Goal: Use online tool/utility: Utilize a website feature to perform a specific function

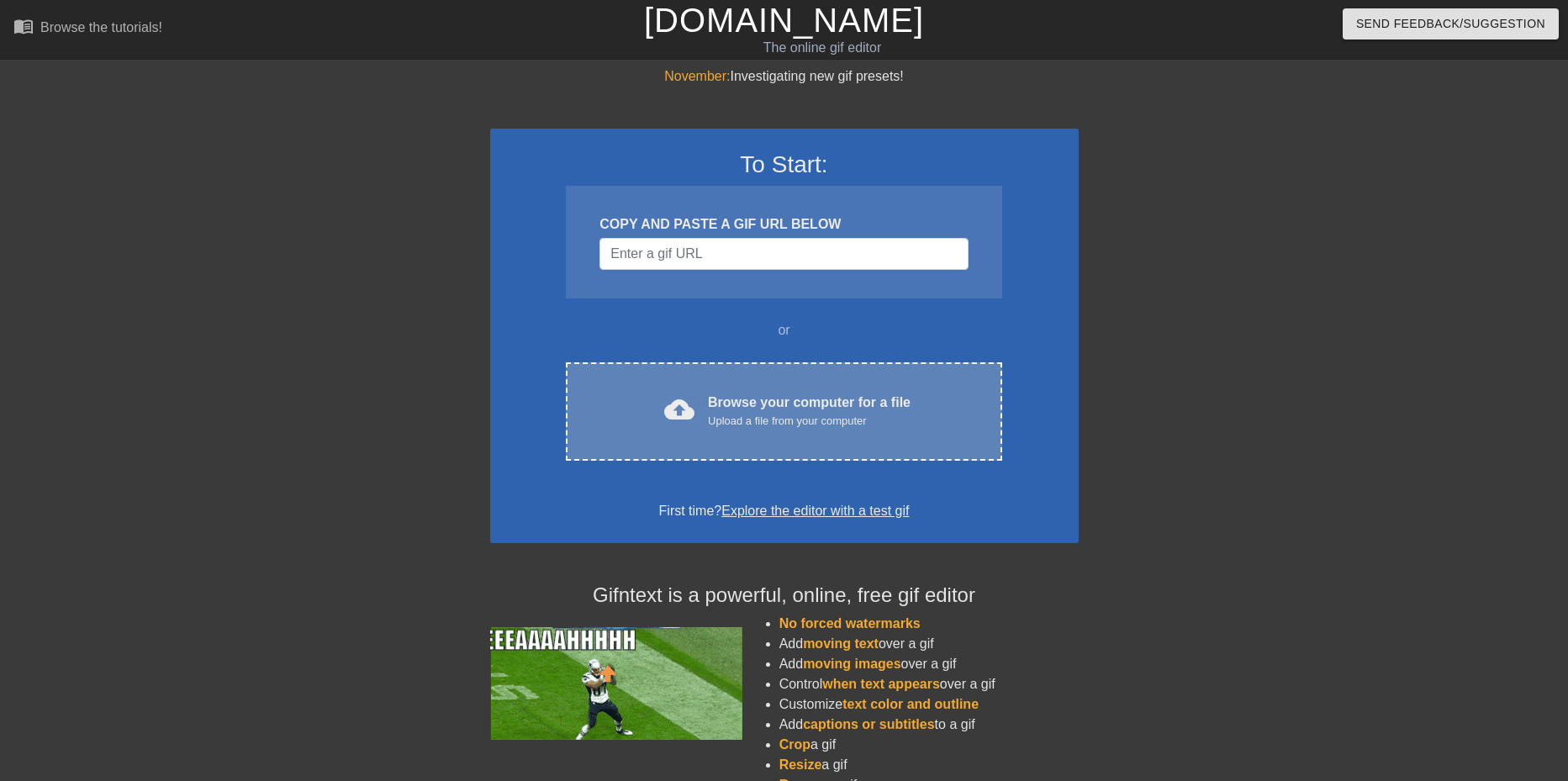
click at [787, 363] on div "cloud_upload Browse your computer for a file Upload a file from your computer C…" at bounding box center [784, 412] width 436 height 98
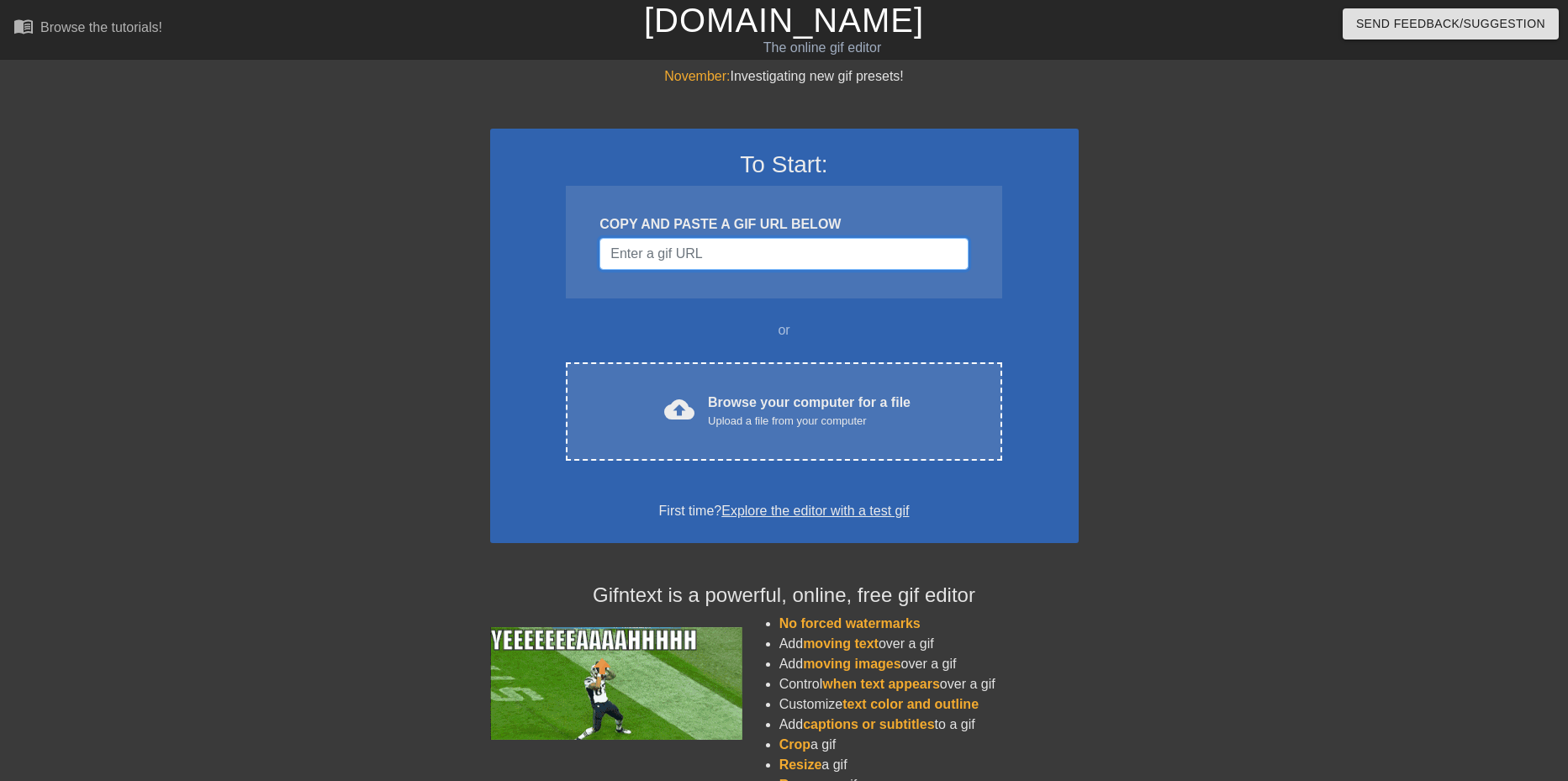
click at [800, 249] on input "Username" at bounding box center [784, 253] width 369 height 32
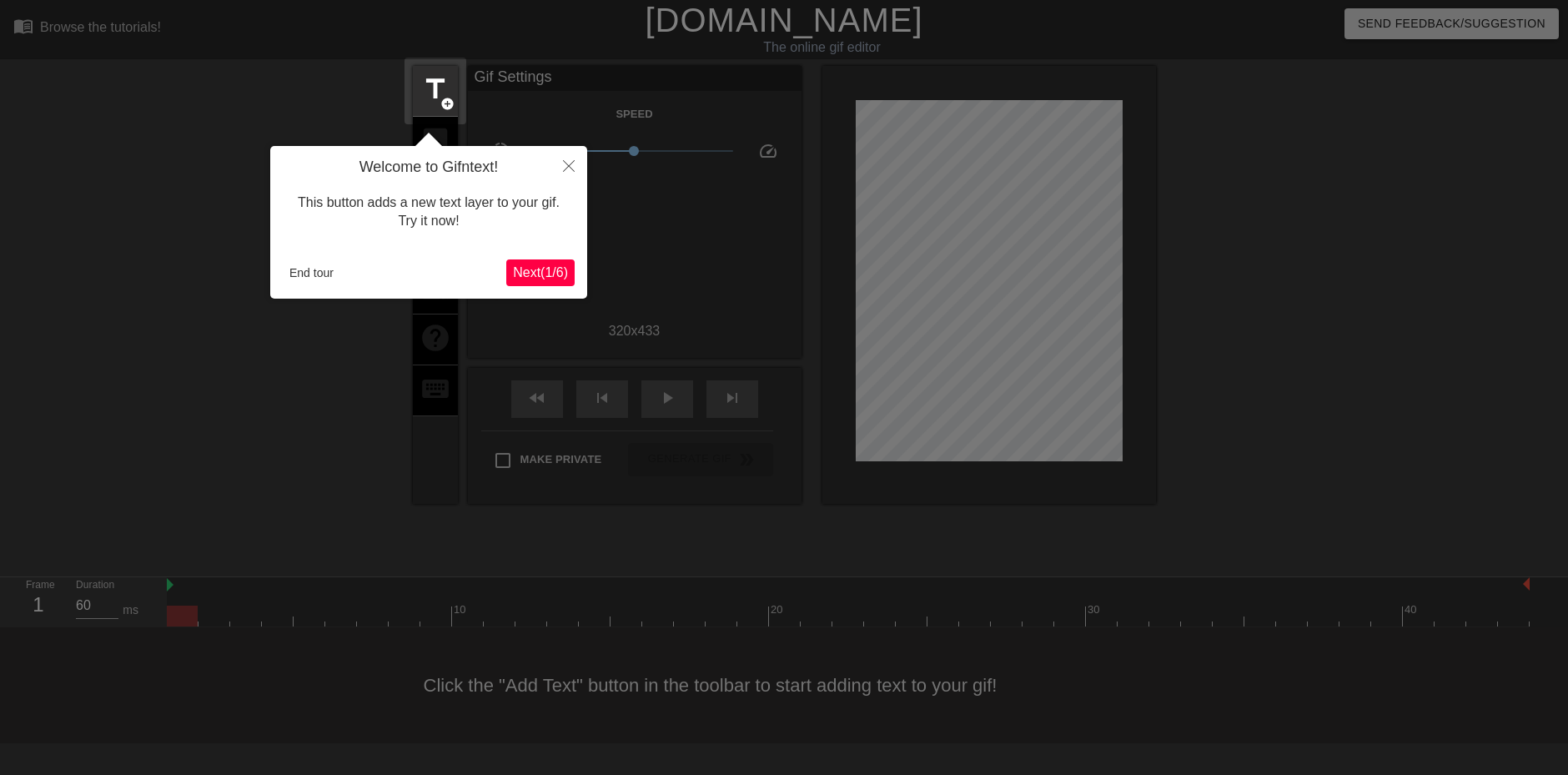
click at [350, 250] on div "Welcome to Gifntext! This button adds a new text layer to your gif. Try it now!…" at bounding box center [428, 222] width 317 height 153
click at [321, 265] on button "End tour" at bounding box center [311, 273] width 57 height 25
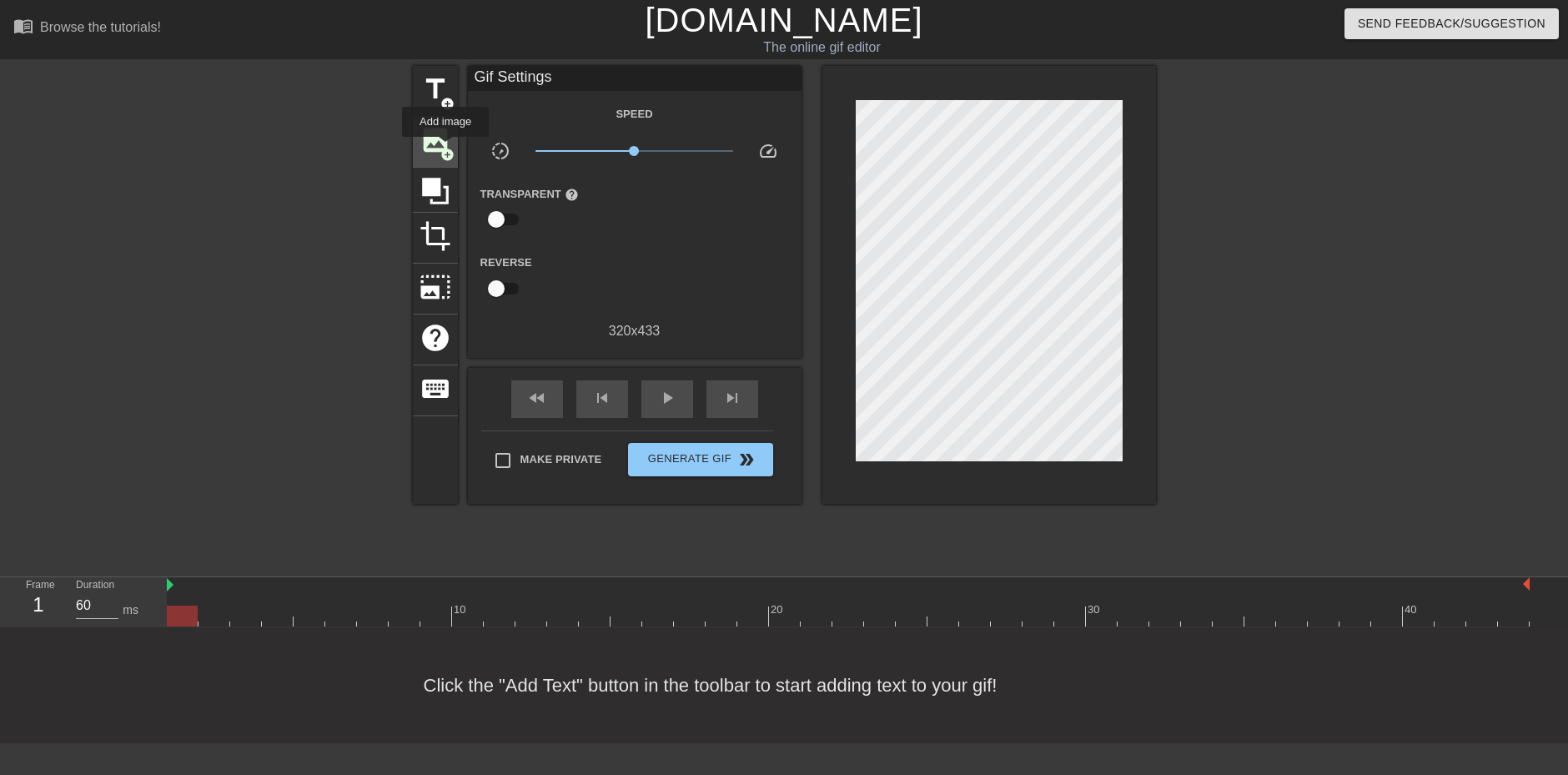
click at [445, 149] on span "add_circle" at bounding box center [447, 155] width 15 height 15
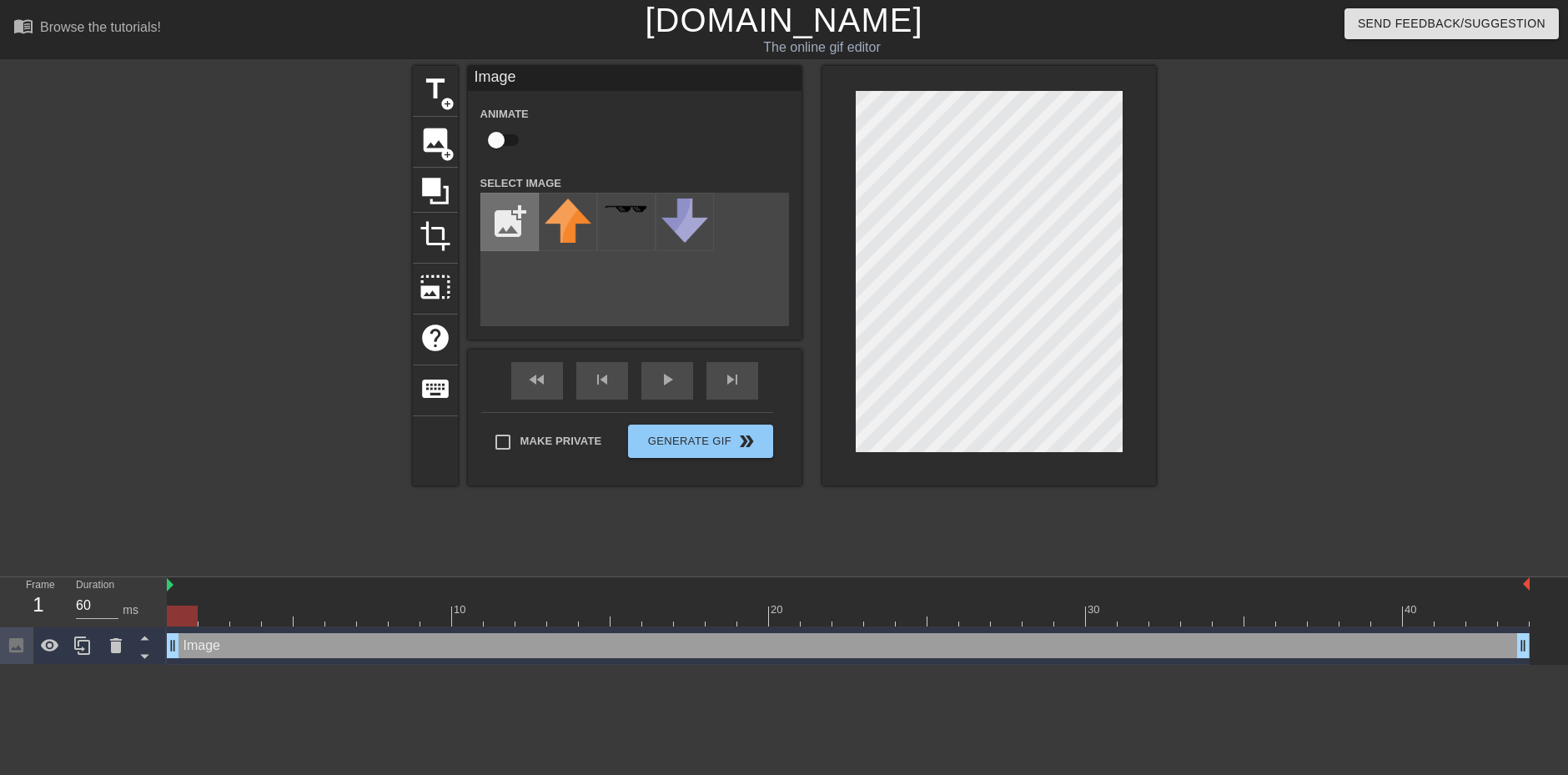
click at [531, 226] on input "file" at bounding box center [509, 221] width 56 height 56
type input "C:\fakepath\olv.jpg"
click at [583, 248] on img at bounding box center [567, 229] width 47 height 62
click at [496, 140] on input "checkbox" at bounding box center [496, 139] width 95 height 32
checkbox input "true"
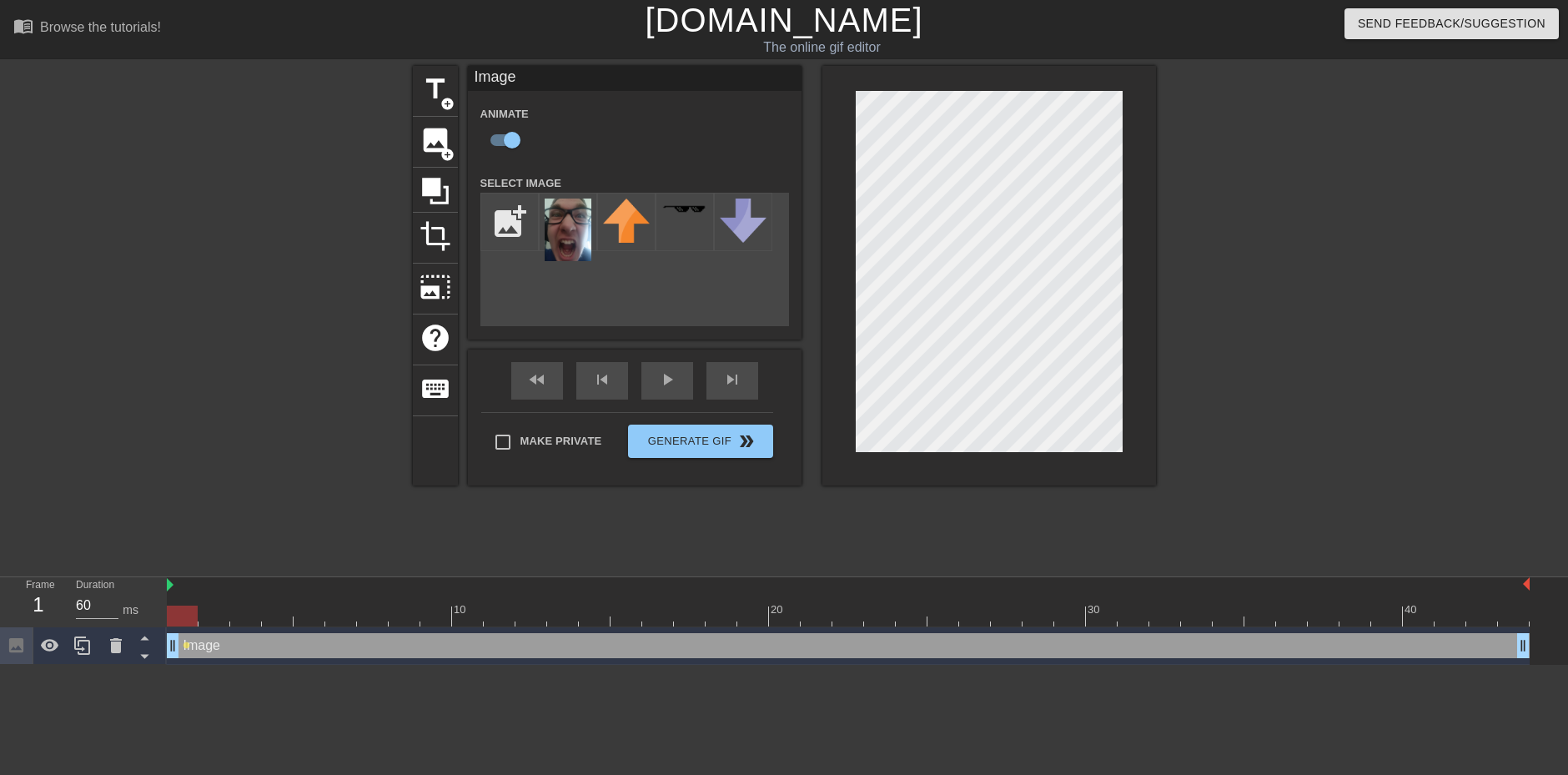
click at [1178, 392] on div at bounding box center [1301, 316] width 250 height 501
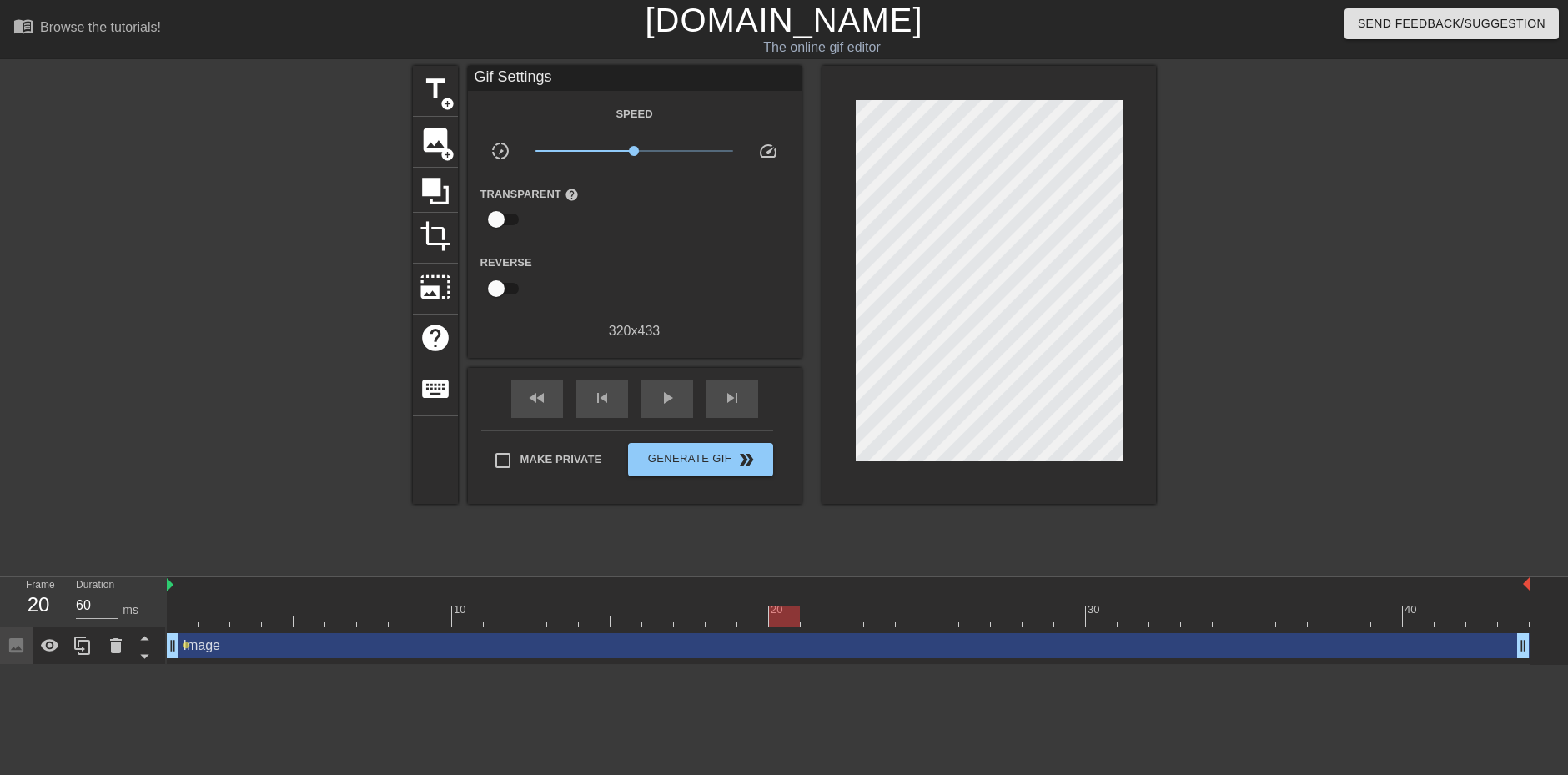
click at [787, 614] on div at bounding box center [848, 616] width 1363 height 21
click at [1337, 618] on div at bounding box center [848, 616] width 1363 height 21
click at [1277, 602] on div at bounding box center [1292, 604] width 32 height 21
click at [1230, 611] on div at bounding box center [848, 616] width 1363 height 21
click at [1203, 614] on div at bounding box center [848, 616] width 1363 height 21
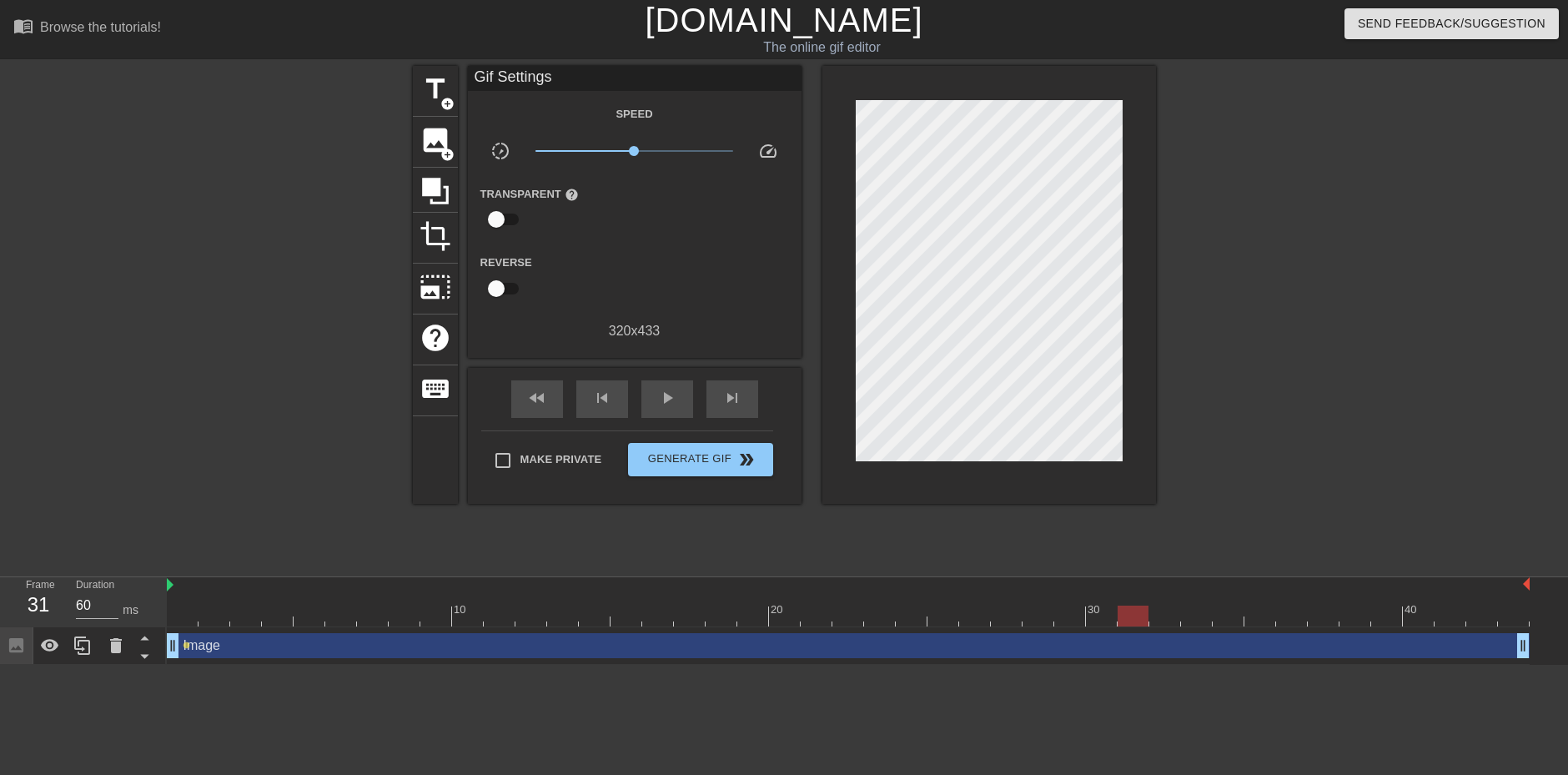
click at [1148, 611] on div at bounding box center [848, 616] width 1363 height 21
click at [1033, 613] on div at bounding box center [848, 616] width 1363 height 21
click at [1059, 619] on div at bounding box center [848, 616] width 1363 height 21
click at [1040, 613] on div at bounding box center [848, 616] width 1363 height 21
click at [1054, 614] on div at bounding box center [848, 616] width 1363 height 21
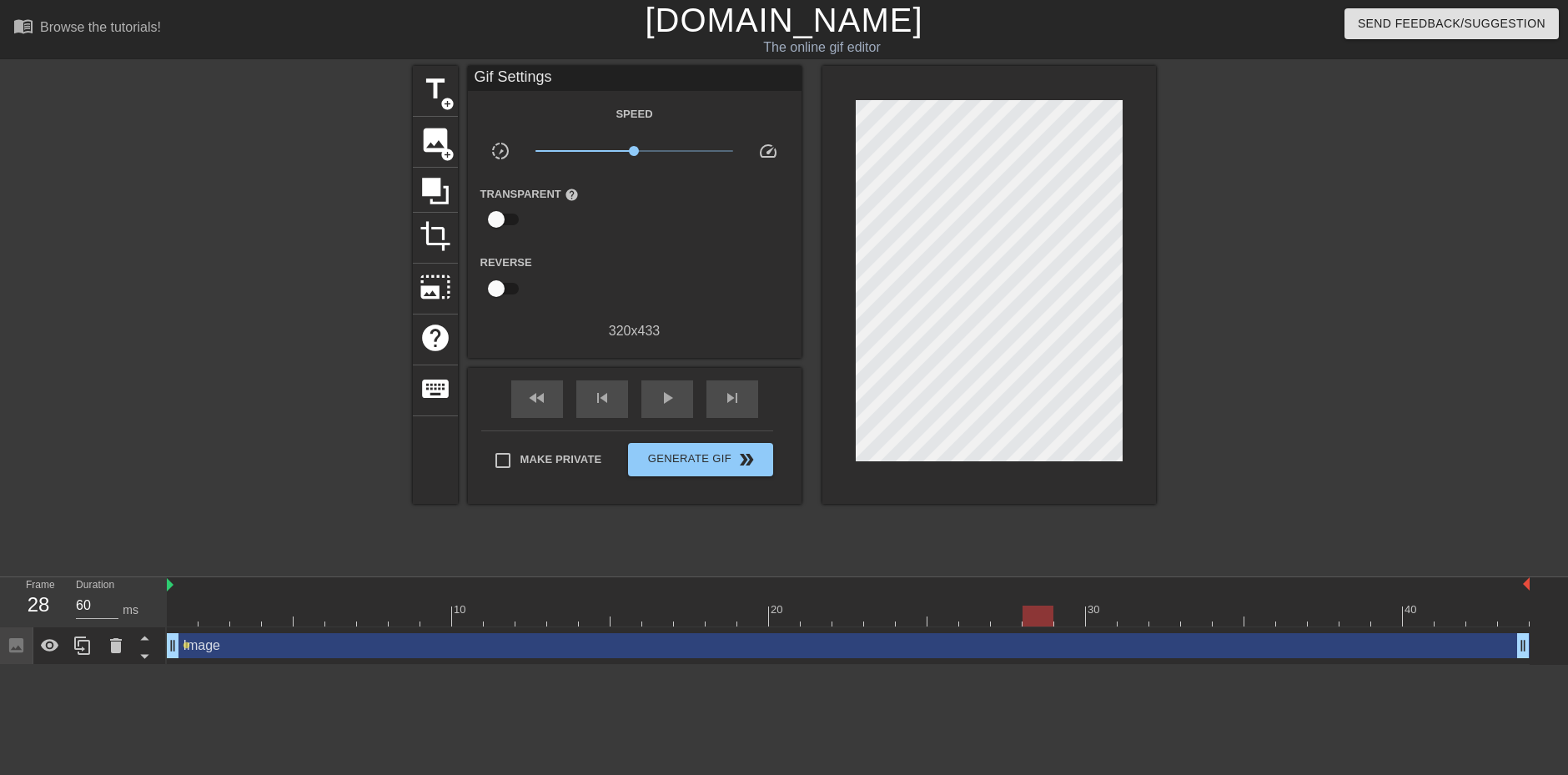
click at [232, 642] on div "Image drag_handle drag_handle" at bounding box center [848, 645] width 1363 height 25
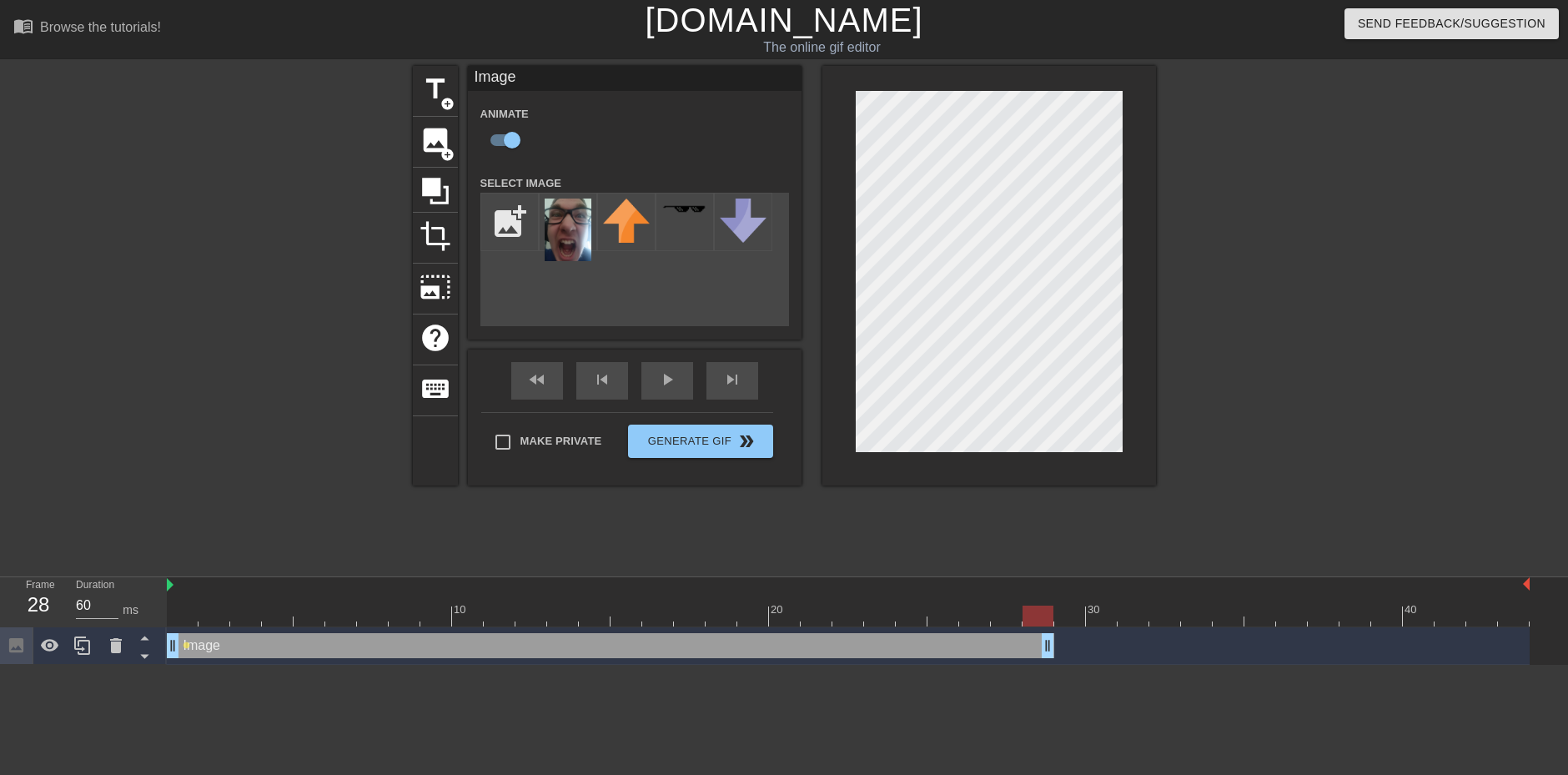
drag, startPoint x: 1526, startPoint y: 639, endPoint x: 1058, endPoint y: 648, distance: 468.1
click at [1058, 648] on div "Image drag_handle drag_handle lens" at bounding box center [848, 645] width 1363 height 25
click at [502, 150] on input "checkbox" at bounding box center [512, 139] width 95 height 32
checkbox input "false"
click at [182, 614] on div at bounding box center [848, 616] width 1363 height 21
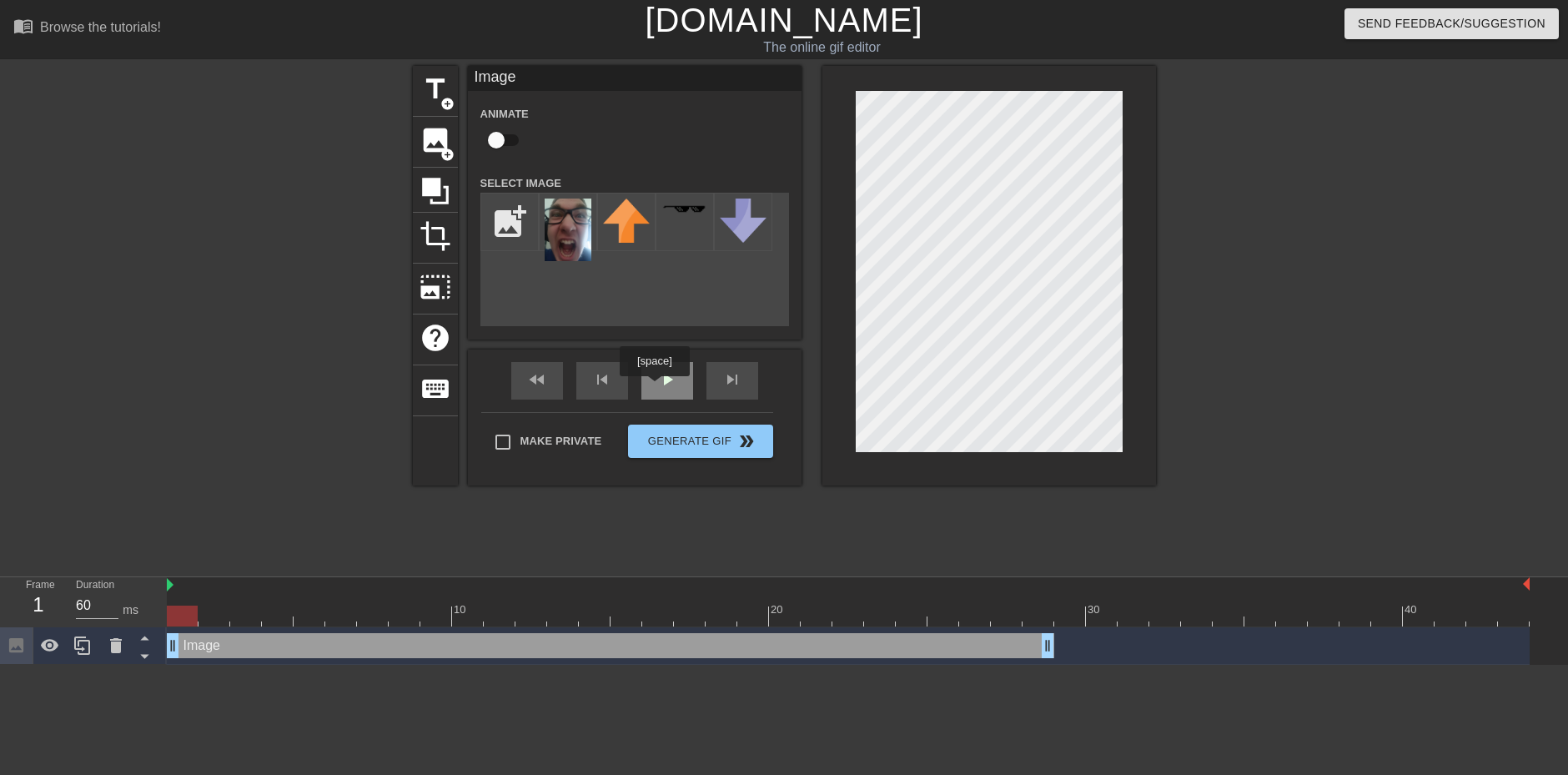
click at [657, 385] on div "play_arrow" at bounding box center [667, 381] width 52 height 38
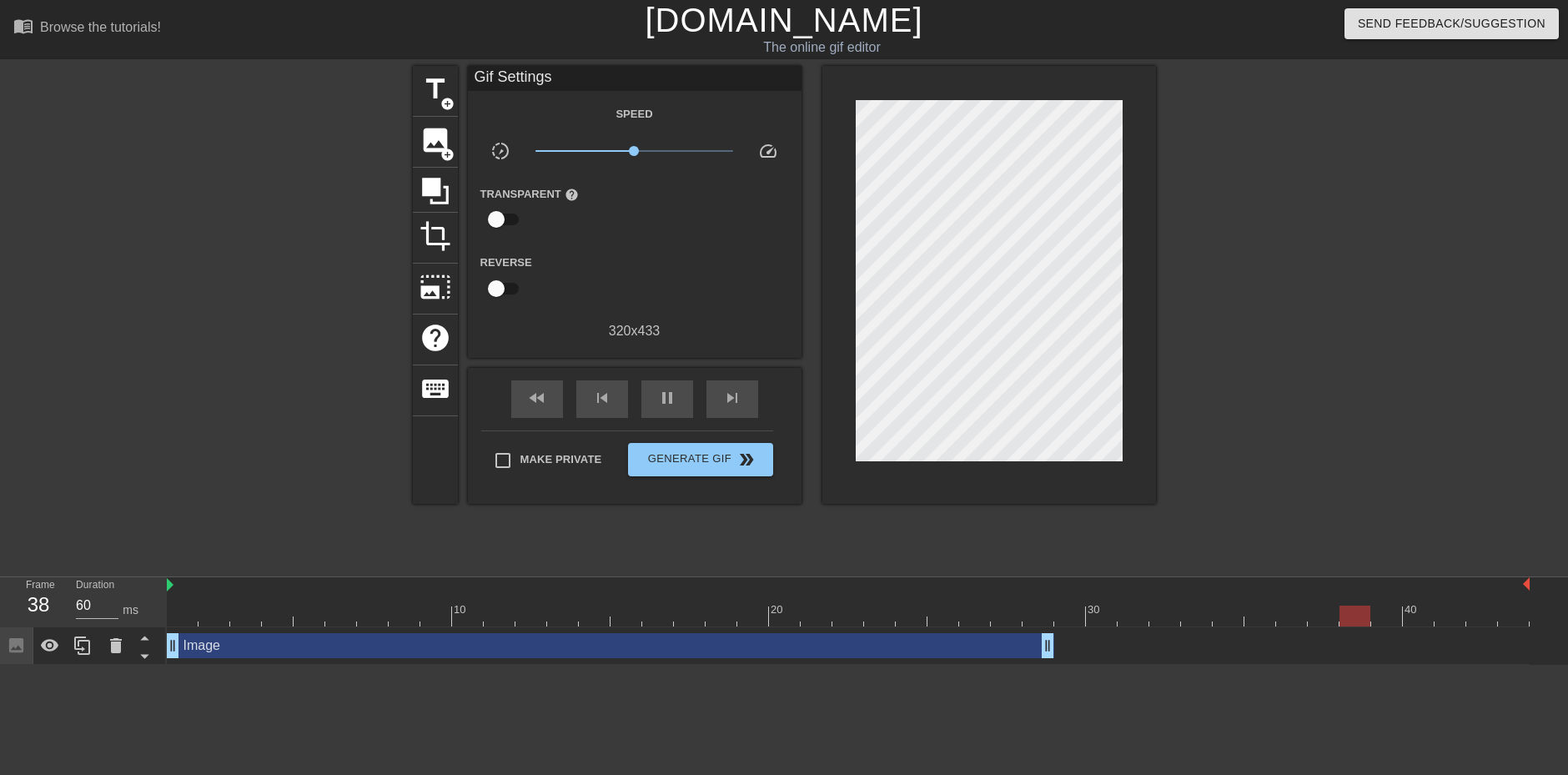
click at [653, 373] on div "fast_rewind skip_previous pause skip_next" at bounding box center [635, 398] width 272 height 62
click at [658, 408] on div "pause" at bounding box center [667, 399] width 52 height 38
drag, startPoint x: 1048, startPoint y: 648, endPoint x: 1075, endPoint y: 640, distance: 28.2
drag, startPoint x: 181, startPoint y: 618, endPoint x: 496, endPoint y: 482, distance: 343.1
click at [181, 617] on div at bounding box center [848, 616] width 1363 height 21
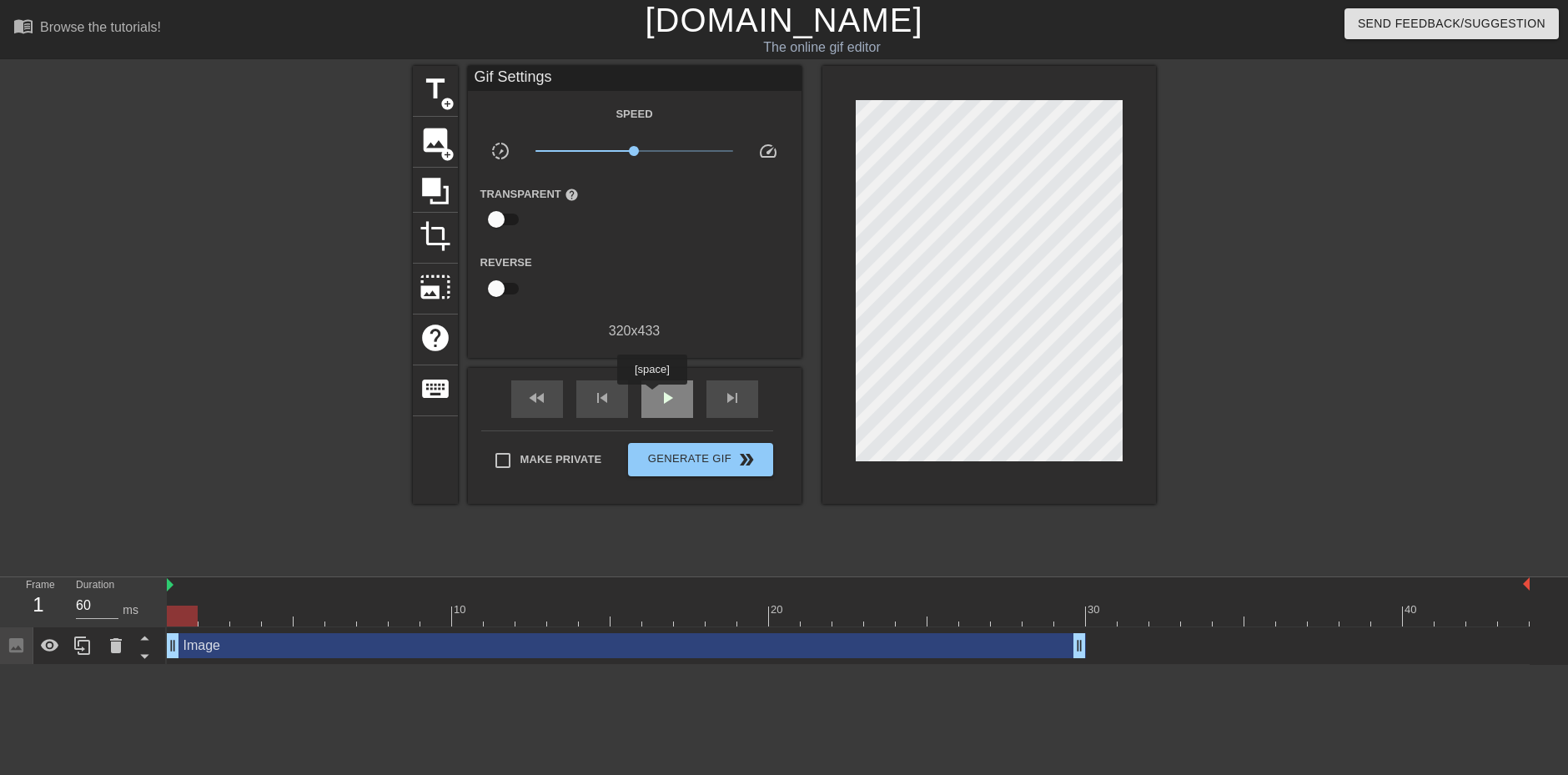
click at [654, 398] on div "play_arrow" at bounding box center [667, 399] width 52 height 38
click at [648, 396] on div "pause" at bounding box center [667, 399] width 52 height 38
drag, startPoint x: 1078, startPoint y: 648, endPoint x: 1096, endPoint y: 643, distance: 18.7
click at [188, 609] on div at bounding box center [848, 616] width 1363 height 21
click at [1136, 614] on div at bounding box center [848, 616] width 1363 height 21
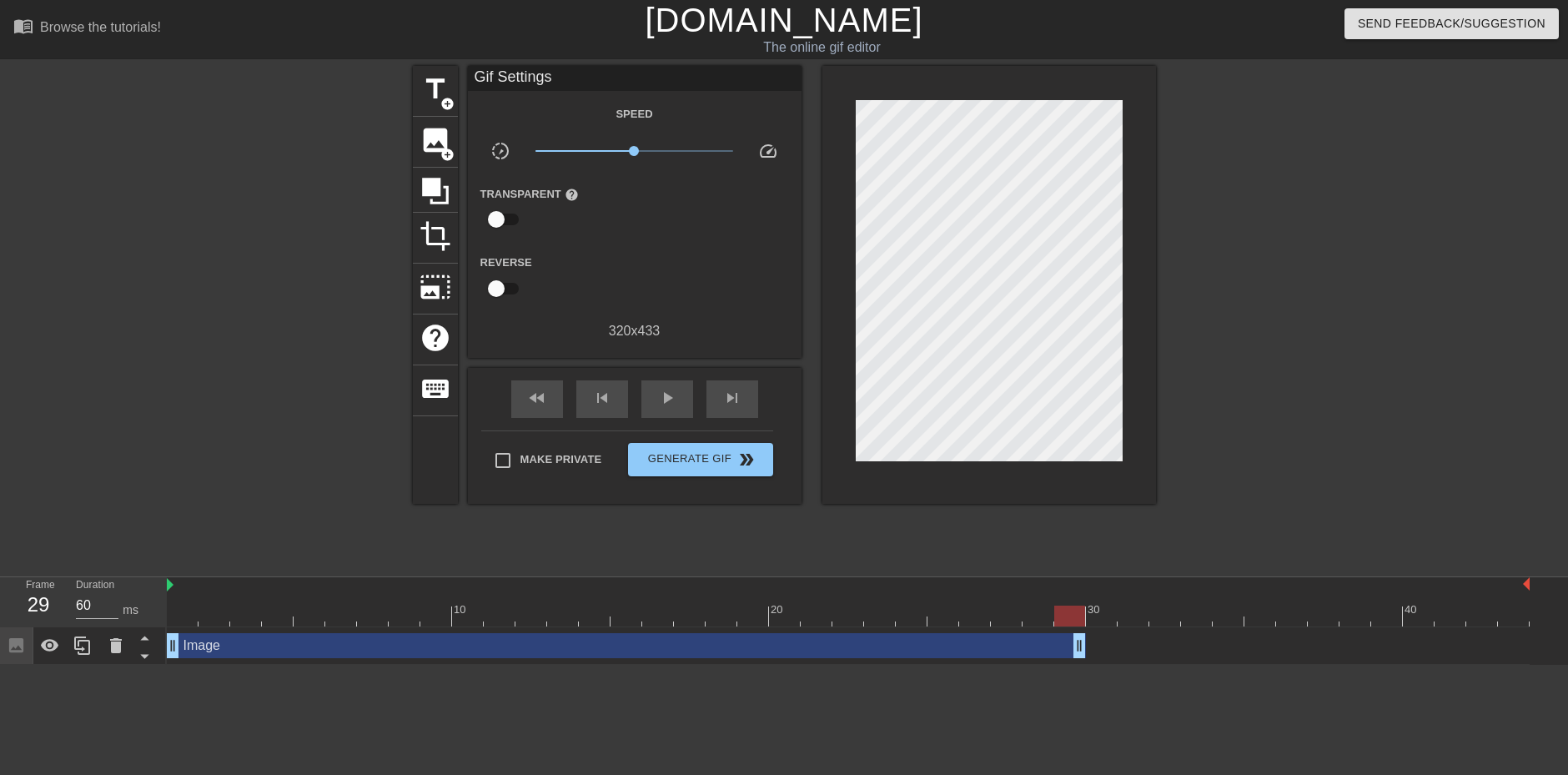
drag, startPoint x: 1116, startPoint y: 651, endPoint x: 1113, endPoint y: 620, distance: 31.1
click at [1090, 646] on div "Image drag_handle drag_handle" at bounding box center [848, 645] width 1363 height 25
click at [1106, 616] on div at bounding box center [848, 616] width 1363 height 21
click at [1138, 615] on div at bounding box center [848, 616] width 1363 height 21
drag, startPoint x: 1077, startPoint y: 641, endPoint x: 1105, endPoint y: 631, distance: 29.7
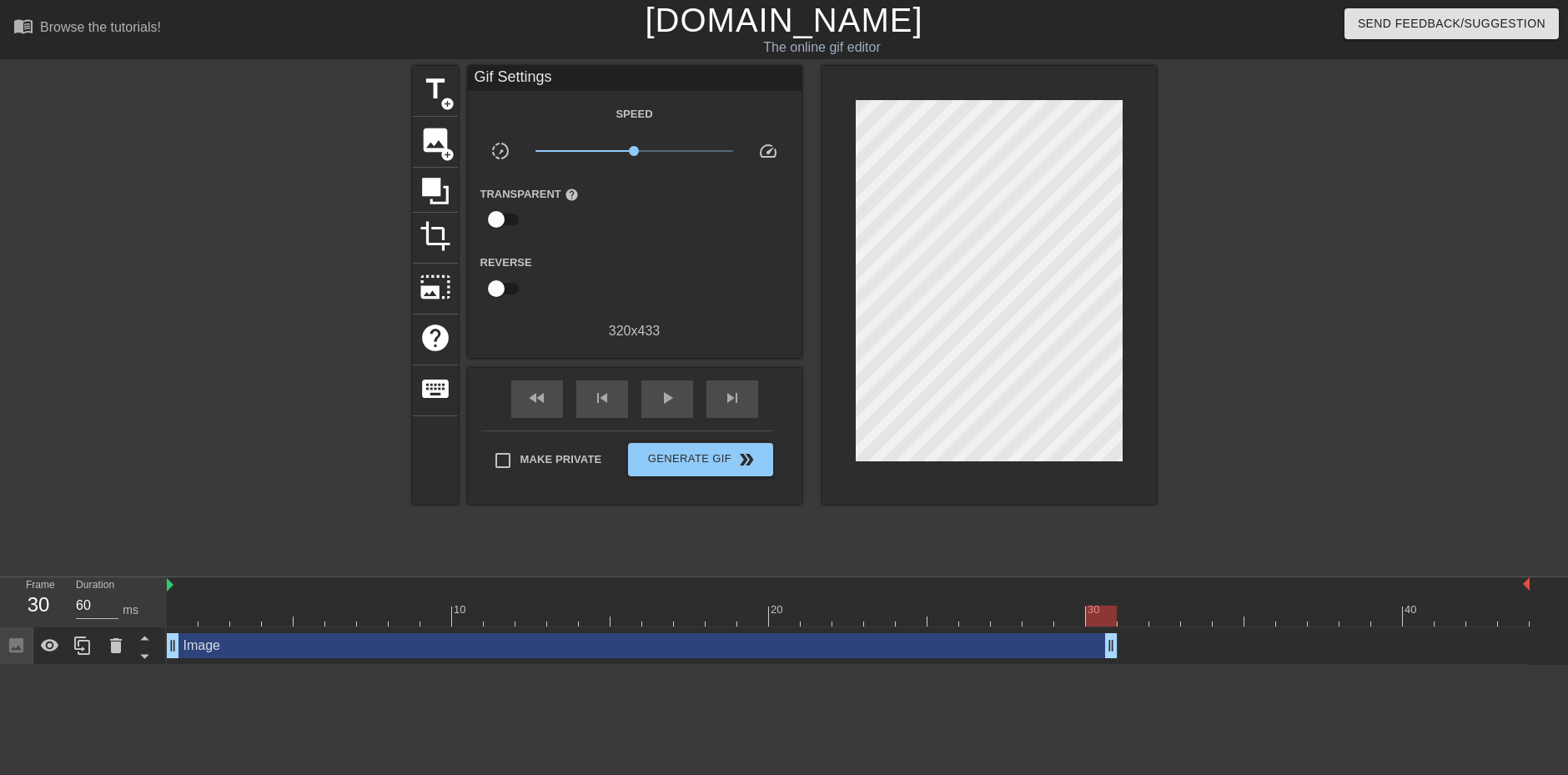
click at [1105, 631] on div "Image drag_handle drag_handle" at bounding box center [848, 646] width 1363 height 38
click at [189, 625] on div at bounding box center [848, 616] width 1363 height 21
click at [663, 388] on span "play_arrow" at bounding box center [667, 397] width 20 height 20
click at [656, 378] on div "fast_rewind skip_previous pause skip_next" at bounding box center [635, 398] width 272 height 62
click at [669, 402] on span "pause" at bounding box center [667, 397] width 20 height 20
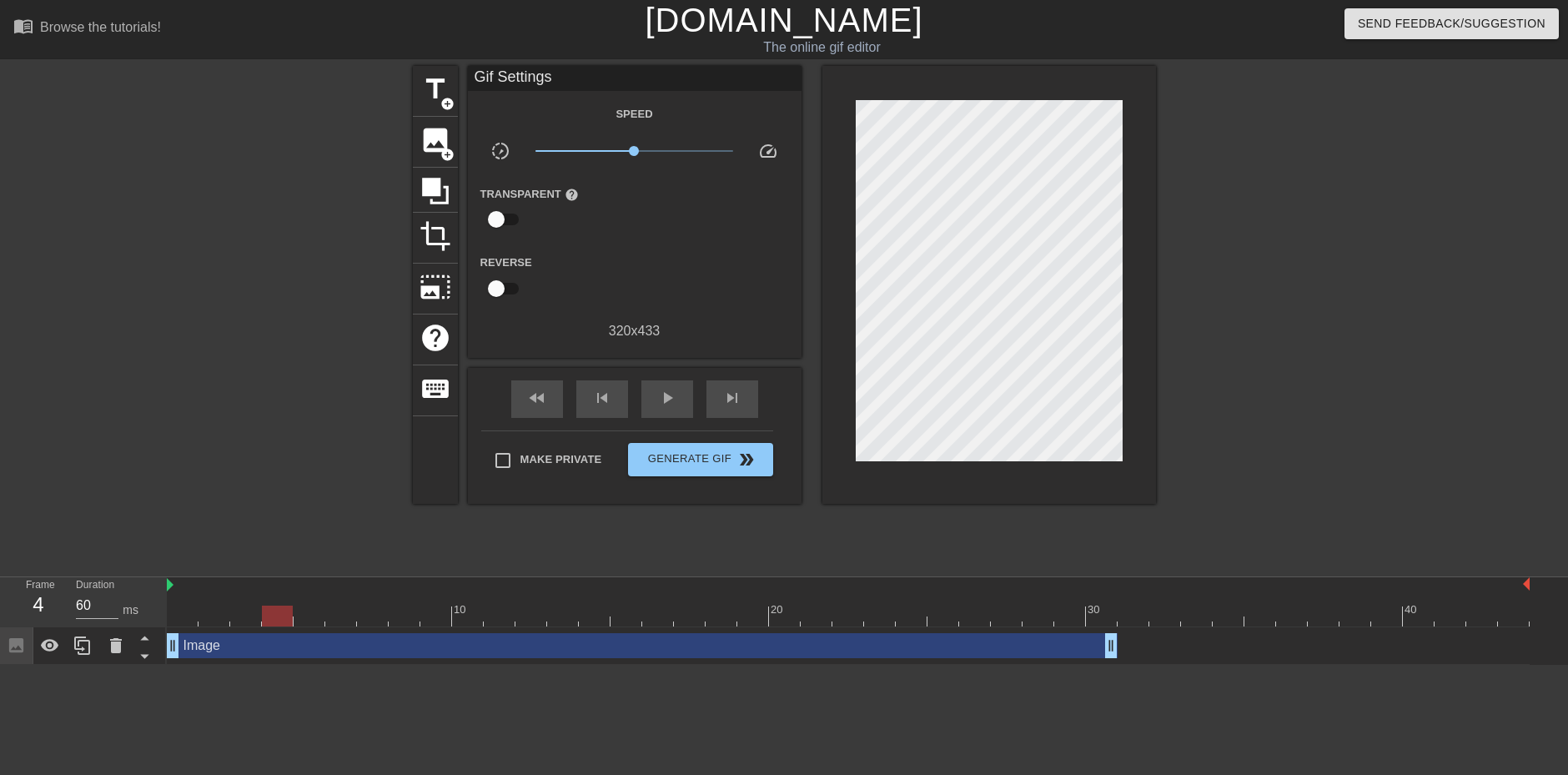
click at [196, 610] on div at bounding box center [848, 616] width 1363 height 21
click at [438, 150] on span "image" at bounding box center [435, 139] width 32 height 32
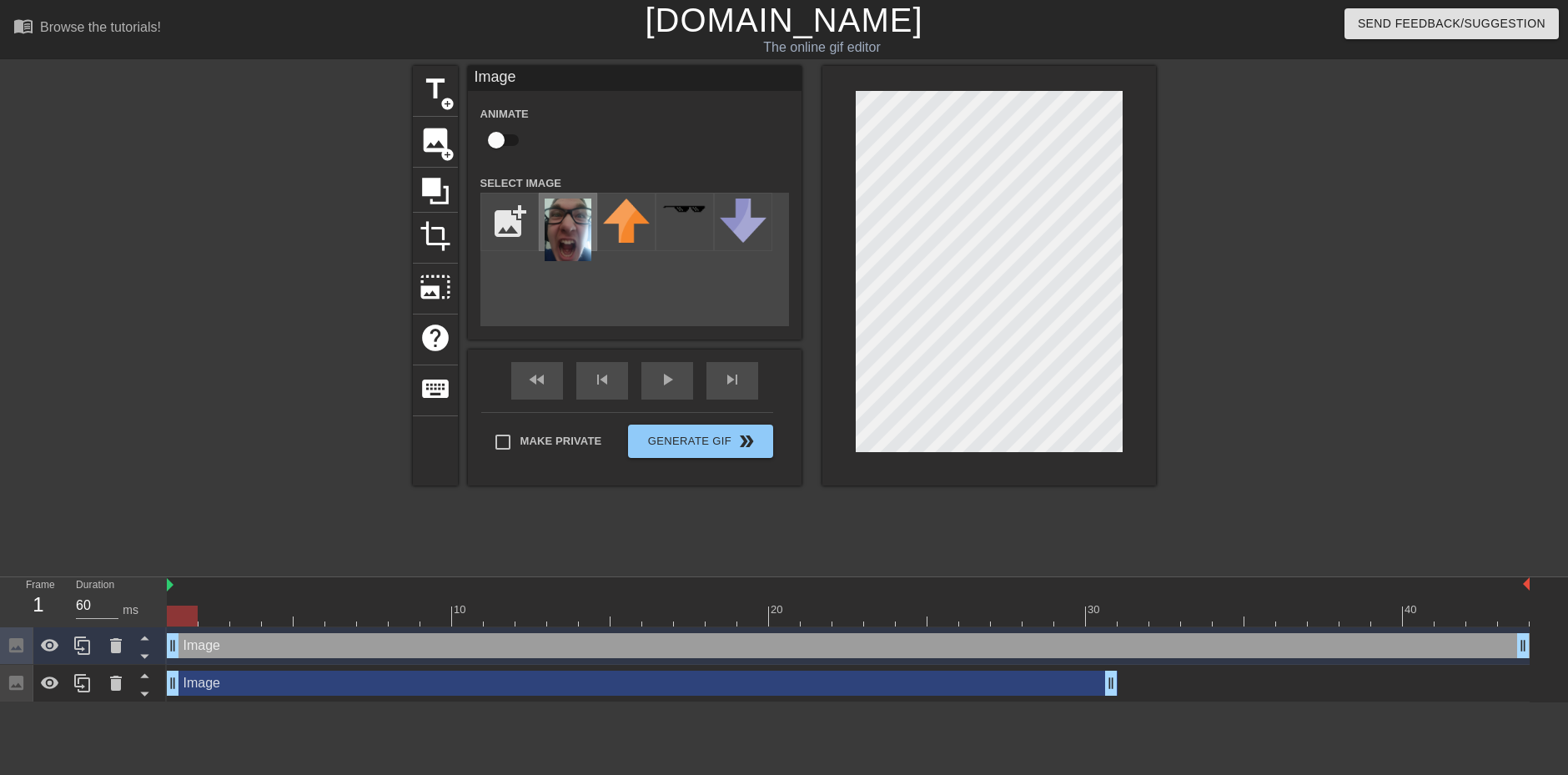
click at [568, 232] on img at bounding box center [567, 229] width 47 height 62
click at [1172, 291] on div "title add_circle image add_circle crop photo_size_select_large help keyboard Im…" at bounding box center [784, 316] width 1568 height 501
click at [515, 140] on input "checkbox" at bounding box center [496, 139] width 95 height 32
click at [210, 613] on div at bounding box center [848, 616] width 1363 height 21
click at [252, 613] on div at bounding box center [848, 616] width 1363 height 21
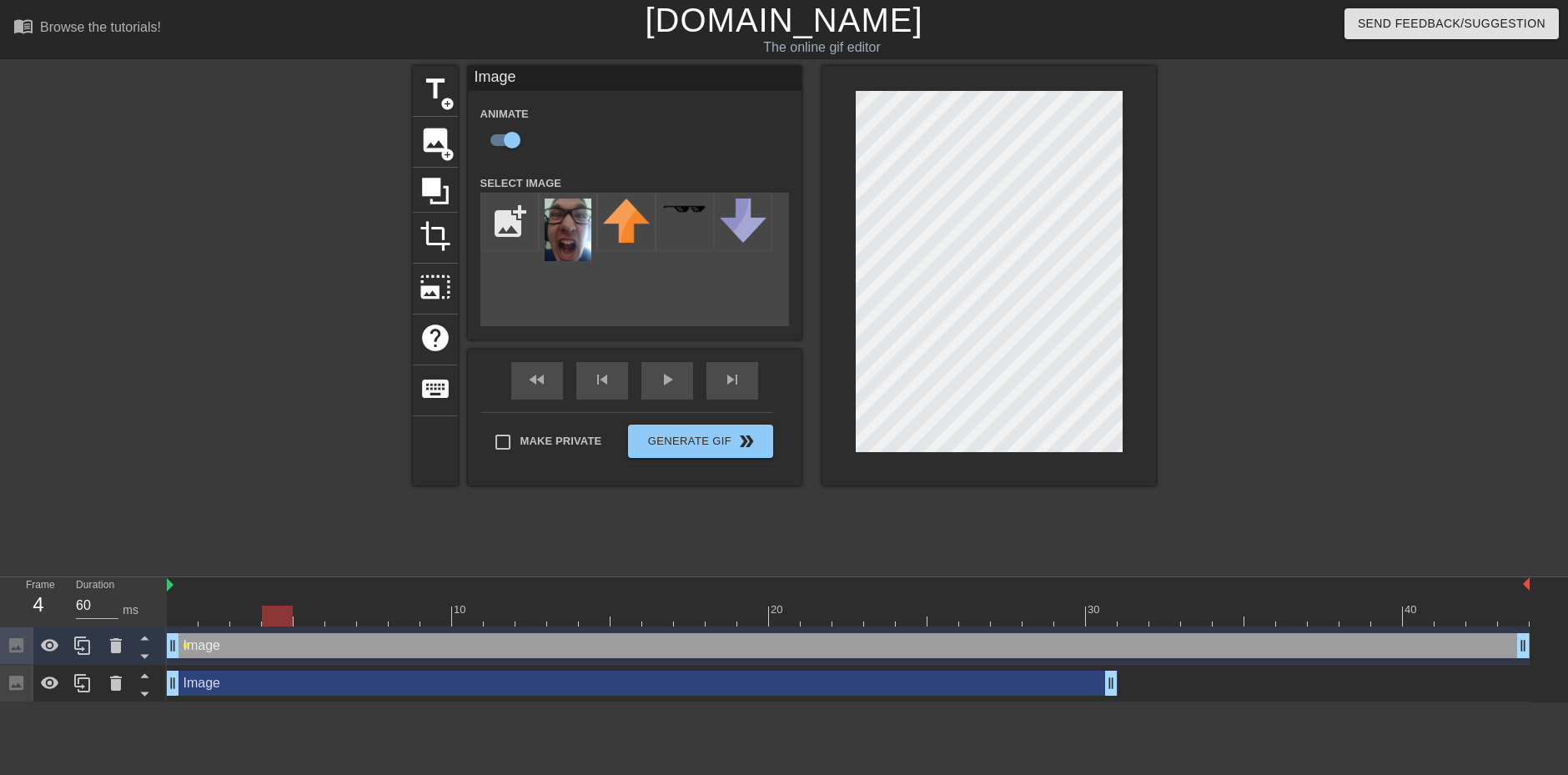
click at [266, 612] on div at bounding box center [848, 616] width 1363 height 21
click at [332, 616] on div at bounding box center [848, 616] width 1363 height 21
click at [350, 622] on div at bounding box center [341, 616] width 31 height 21
click at [367, 619] on div at bounding box center [848, 616] width 1363 height 21
click at [446, 619] on div at bounding box center [848, 616] width 1363 height 21
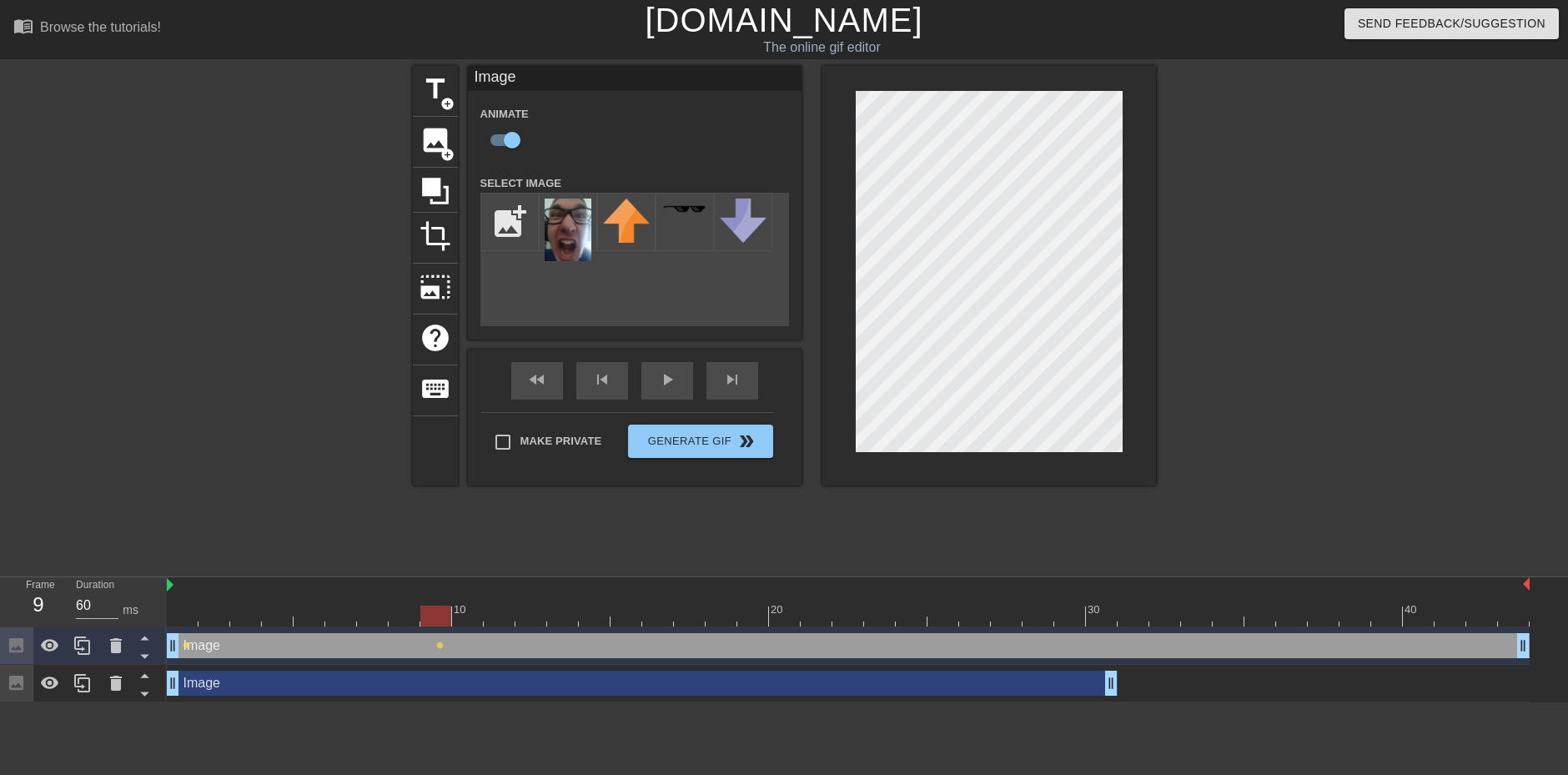
click at [468, 615] on div at bounding box center [848, 616] width 1363 height 21
click at [505, 618] on div at bounding box center [848, 616] width 1363 height 21
click at [531, 620] on div at bounding box center [848, 616] width 1363 height 21
click at [555, 617] on div at bounding box center [848, 616] width 1363 height 21
click at [585, 601] on div at bounding box center [594, 604] width 32 height 21
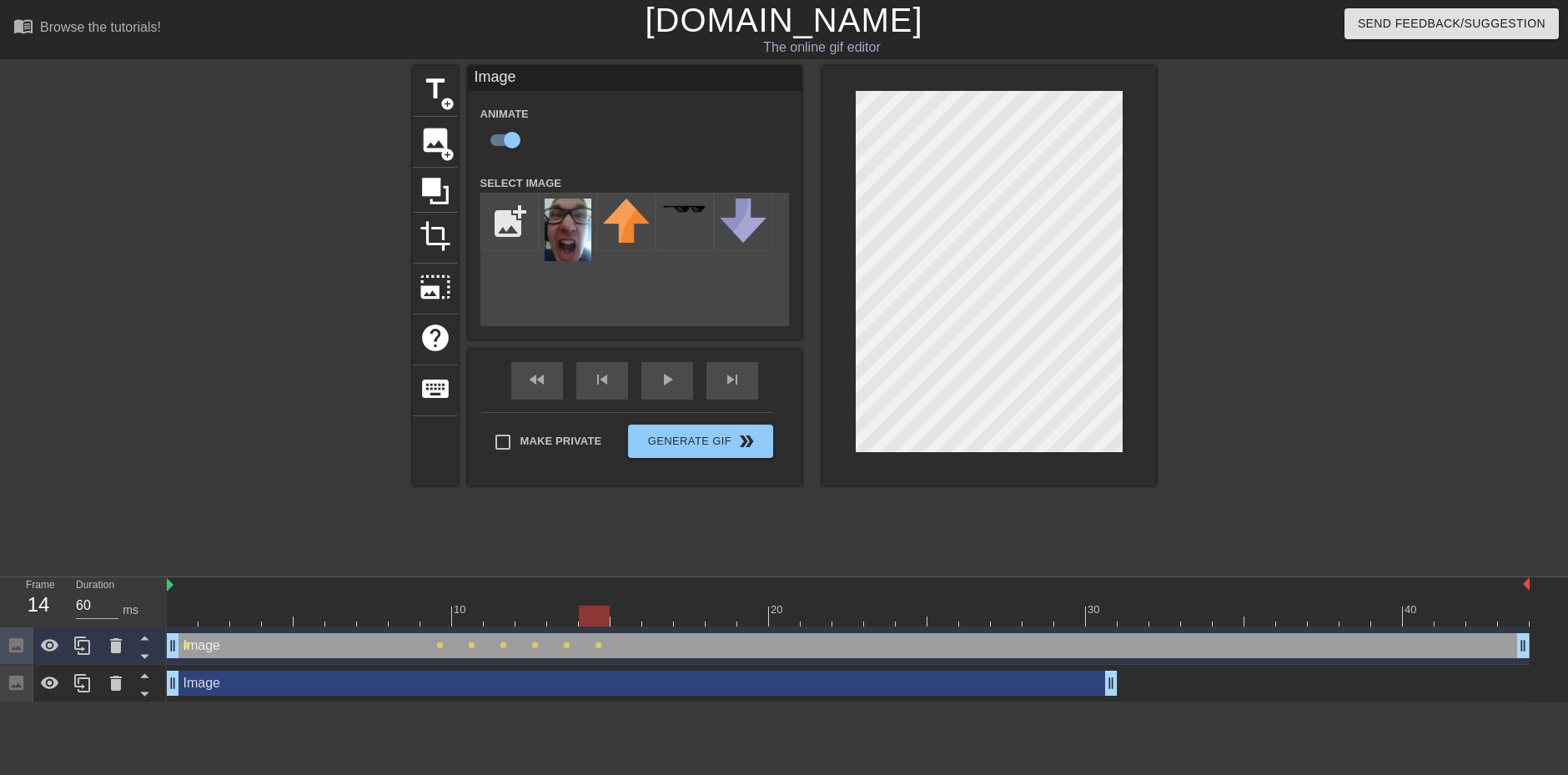
click at [620, 625] on div at bounding box center [848, 616] width 1363 height 21
click at [648, 613] on div at bounding box center [848, 616] width 1363 height 21
click at [685, 612] on div at bounding box center [848, 616] width 1363 height 21
click at [661, 609] on div at bounding box center [848, 616] width 1363 height 21
click at [633, 617] on div at bounding box center [848, 616] width 1363 height 21
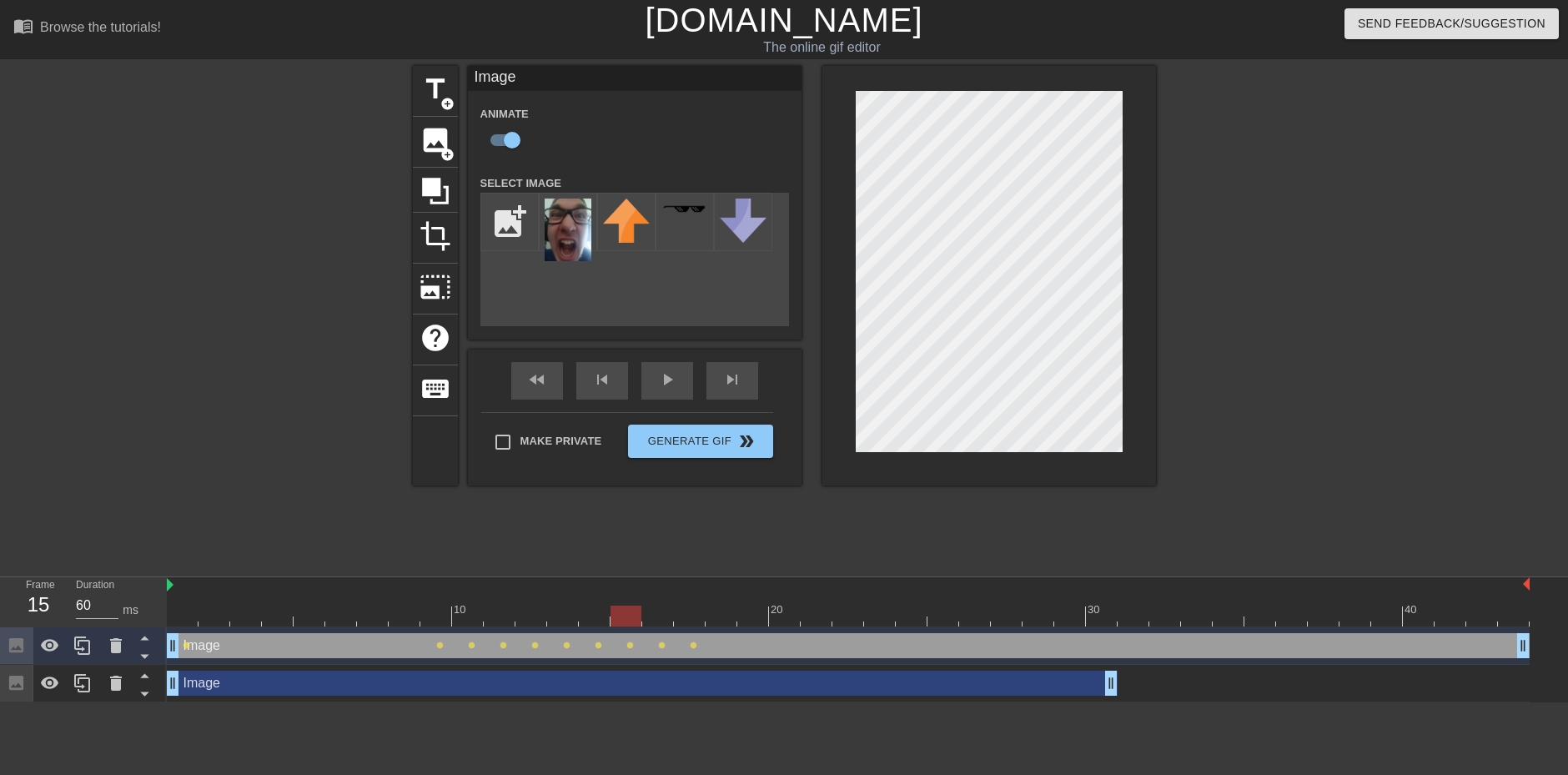
click at [686, 616] on div at bounding box center [848, 616] width 1363 height 21
click at [730, 620] on div at bounding box center [848, 616] width 1363 height 21
click at [752, 620] on div at bounding box center [848, 616] width 1363 height 21
click at [786, 616] on div at bounding box center [848, 616] width 1363 height 21
click at [818, 614] on div at bounding box center [848, 616] width 1363 height 21
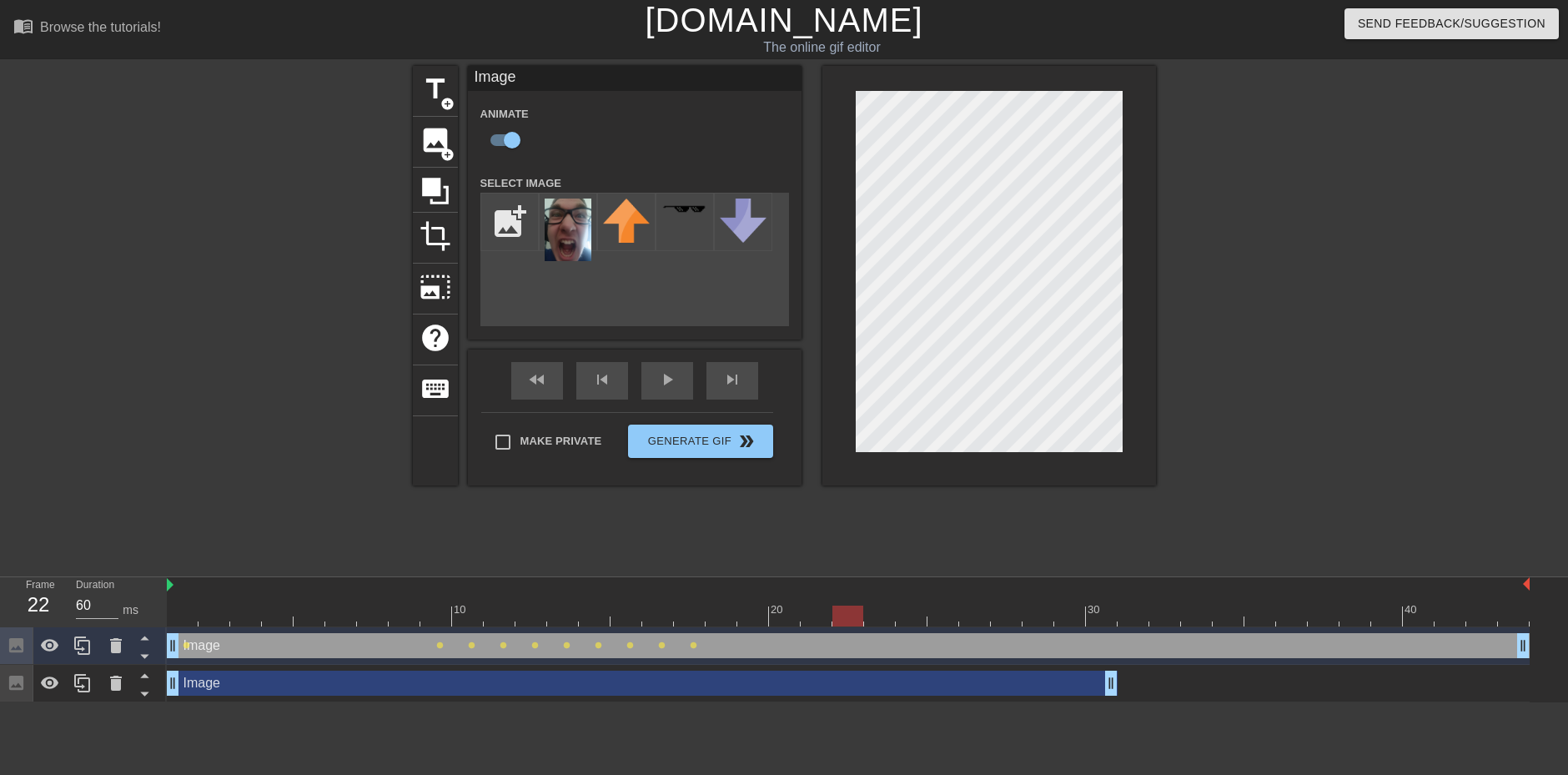
click at [846, 614] on div at bounding box center [848, 616] width 1363 height 21
click at [870, 621] on div at bounding box center [848, 616] width 1363 height 21
click at [918, 611] on div at bounding box center [848, 616] width 1363 height 21
click at [936, 614] on div at bounding box center [848, 616] width 1363 height 21
click at [976, 613] on div at bounding box center [848, 616] width 1363 height 21
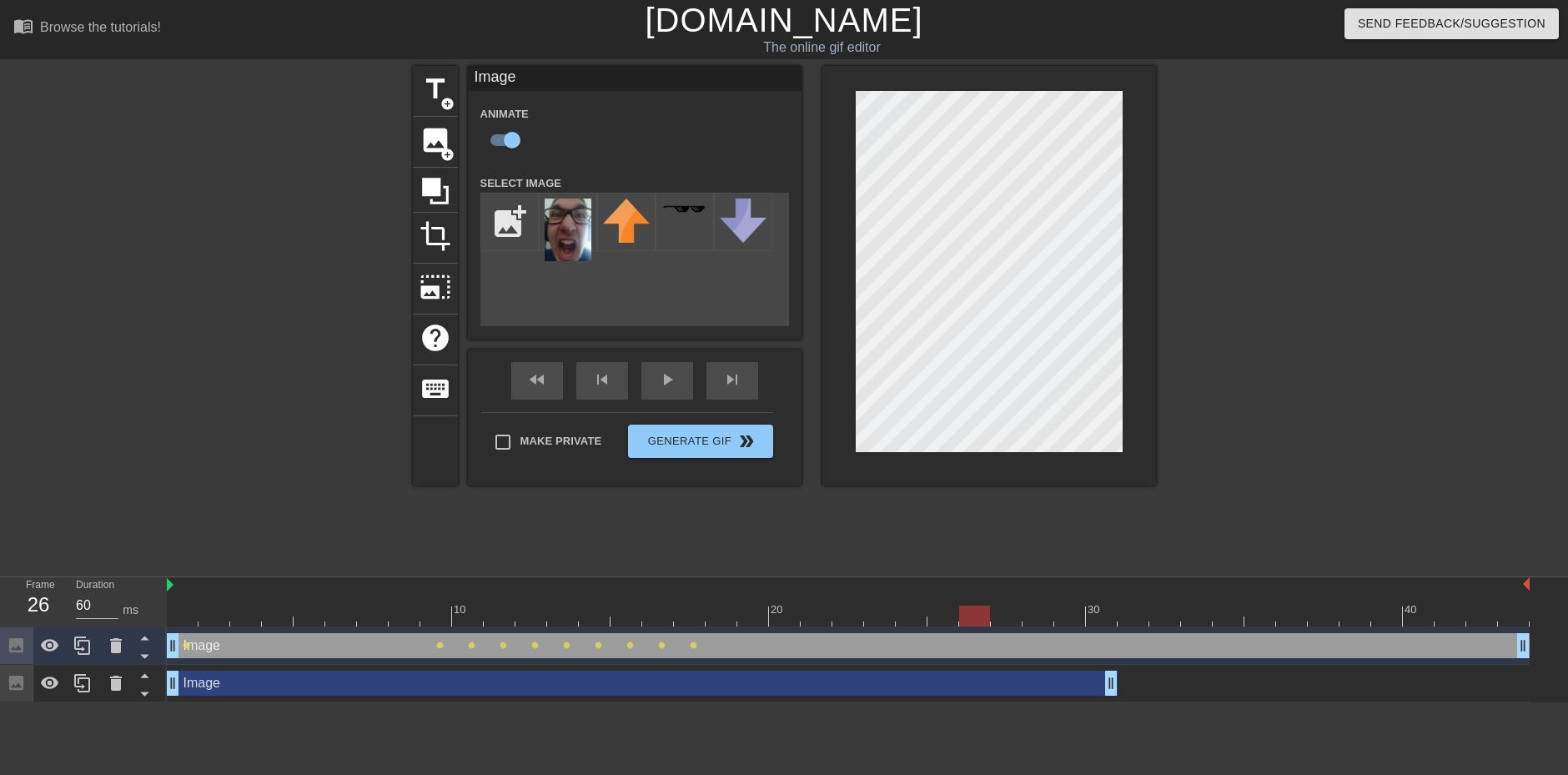
click at [936, 613] on div at bounding box center [848, 616] width 1363 height 21
click at [965, 619] on div at bounding box center [848, 616] width 1363 height 21
click at [1007, 610] on div at bounding box center [848, 616] width 1363 height 21
click at [1042, 599] on div at bounding box center [1038, 604] width 32 height 21
click at [1131, 405] on div at bounding box center [990, 275] width 333 height 420
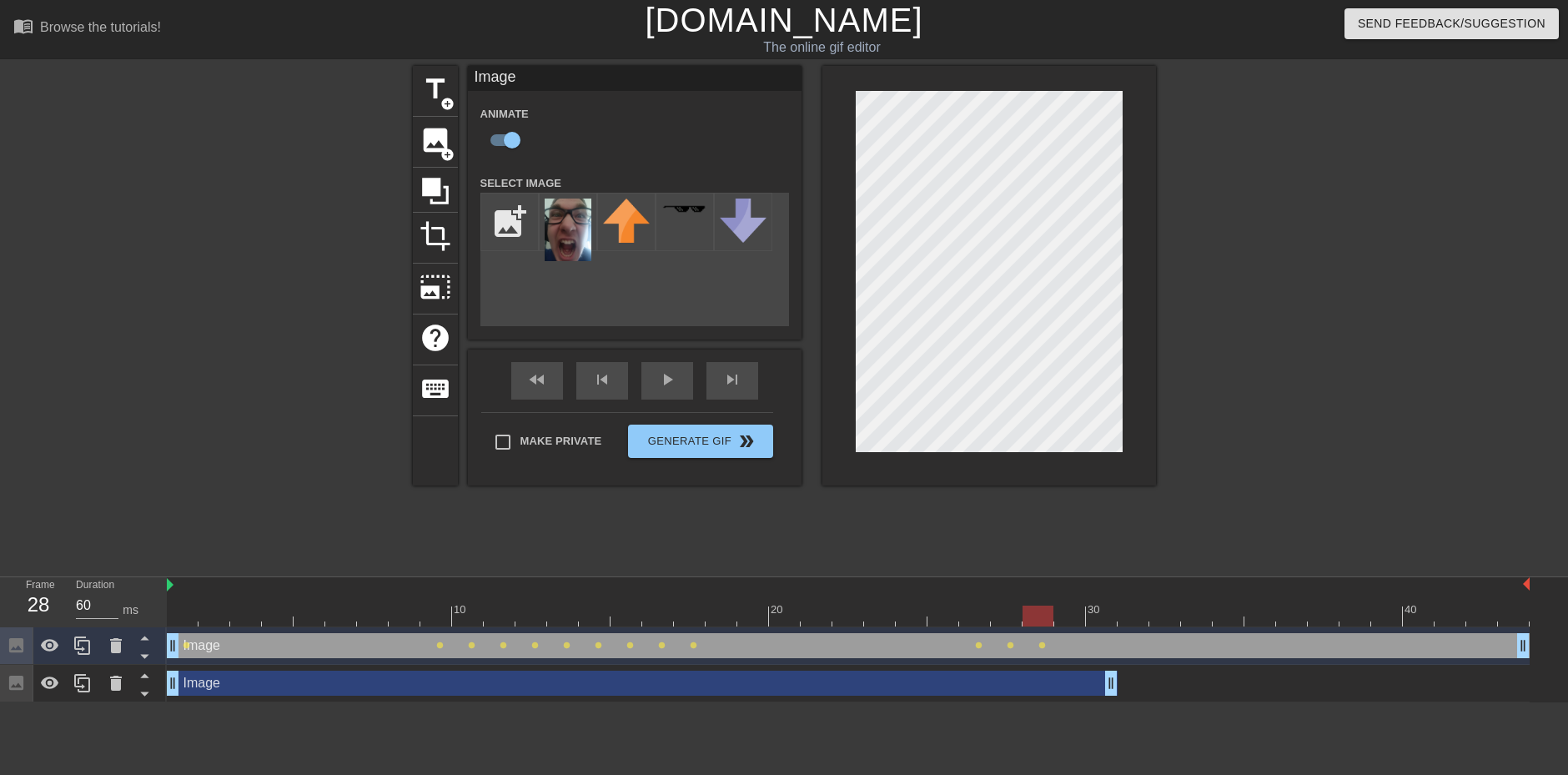
click at [1066, 610] on div at bounding box center [848, 616] width 1363 height 21
click at [1275, 248] on div "title add_circle image add_circle crop photo_size_select_large help keyboard Im…" at bounding box center [784, 316] width 1568 height 501
click at [1153, 274] on div at bounding box center [990, 275] width 333 height 420
click at [1105, 611] on div at bounding box center [848, 616] width 1363 height 21
click at [1125, 607] on div at bounding box center [848, 616] width 1363 height 21
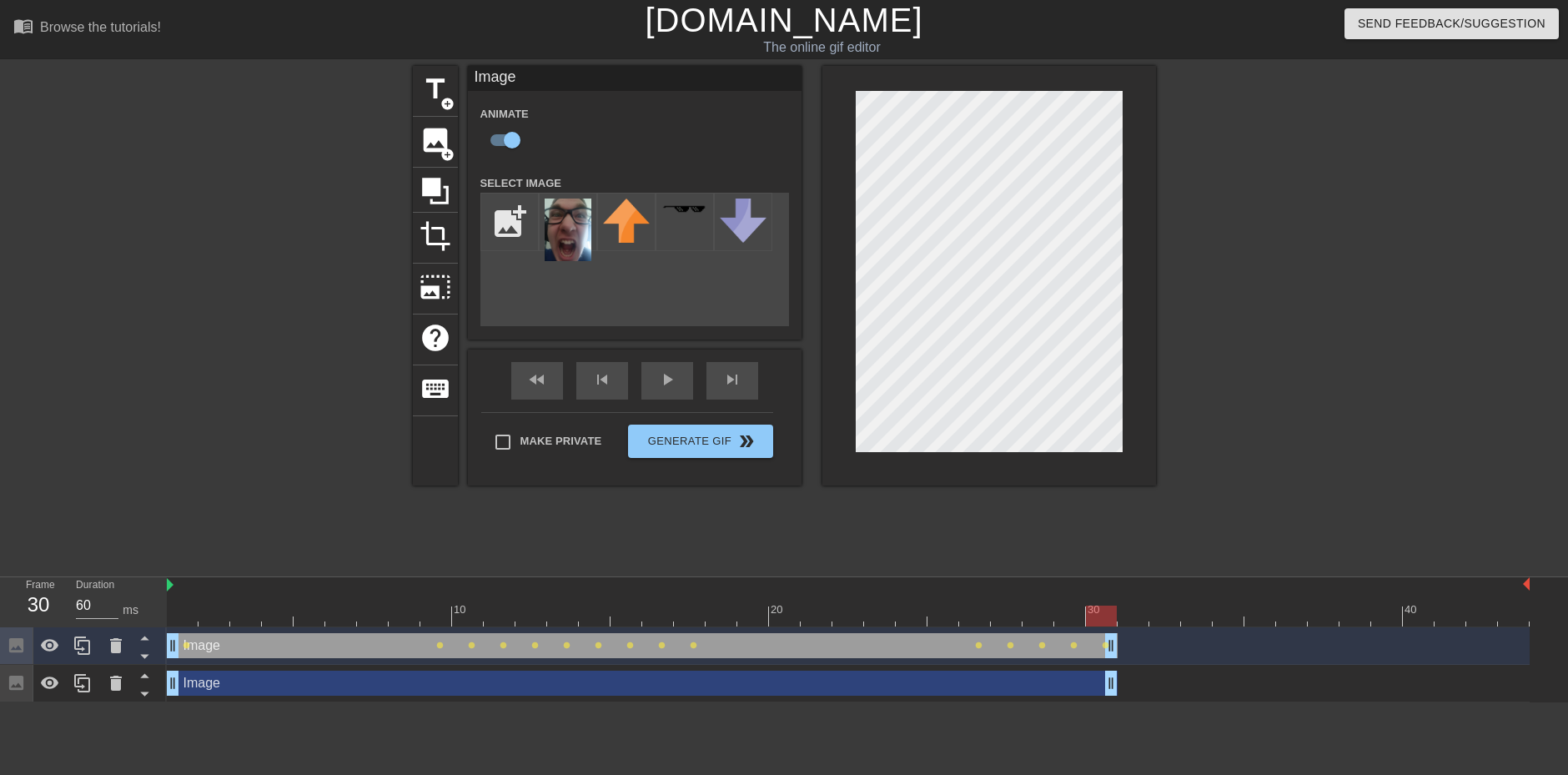
drag, startPoint x: 1523, startPoint y: 643, endPoint x: 1115, endPoint y: 635, distance: 408.1
click at [1151, 619] on div at bounding box center [848, 616] width 1363 height 21
click at [1133, 617] on div at bounding box center [848, 616] width 1363 height 21
click at [1177, 610] on div at bounding box center [848, 616] width 1363 height 21
click at [1204, 615] on div at bounding box center [848, 616] width 1363 height 21
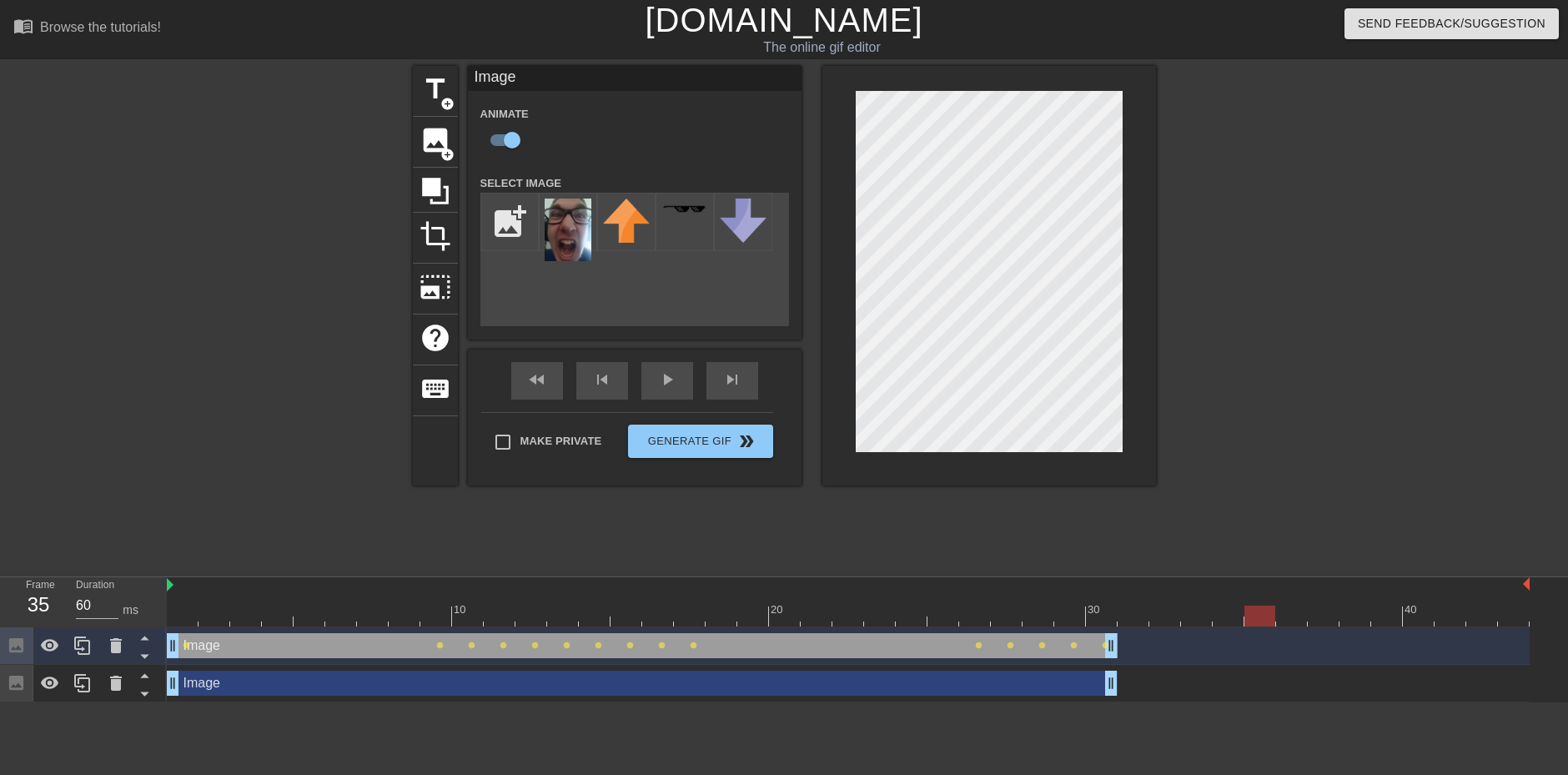
click at [1249, 614] on div at bounding box center [848, 616] width 1363 height 21
click at [1284, 613] on div at bounding box center [848, 616] width 1363 height 21
click at [181, 624] on div at bounding box center [848, 616] width 1363 height 21
click at [432, 150] on span "image" at bounding box center [435, 139] width 32 height 32
checkbox input "false"
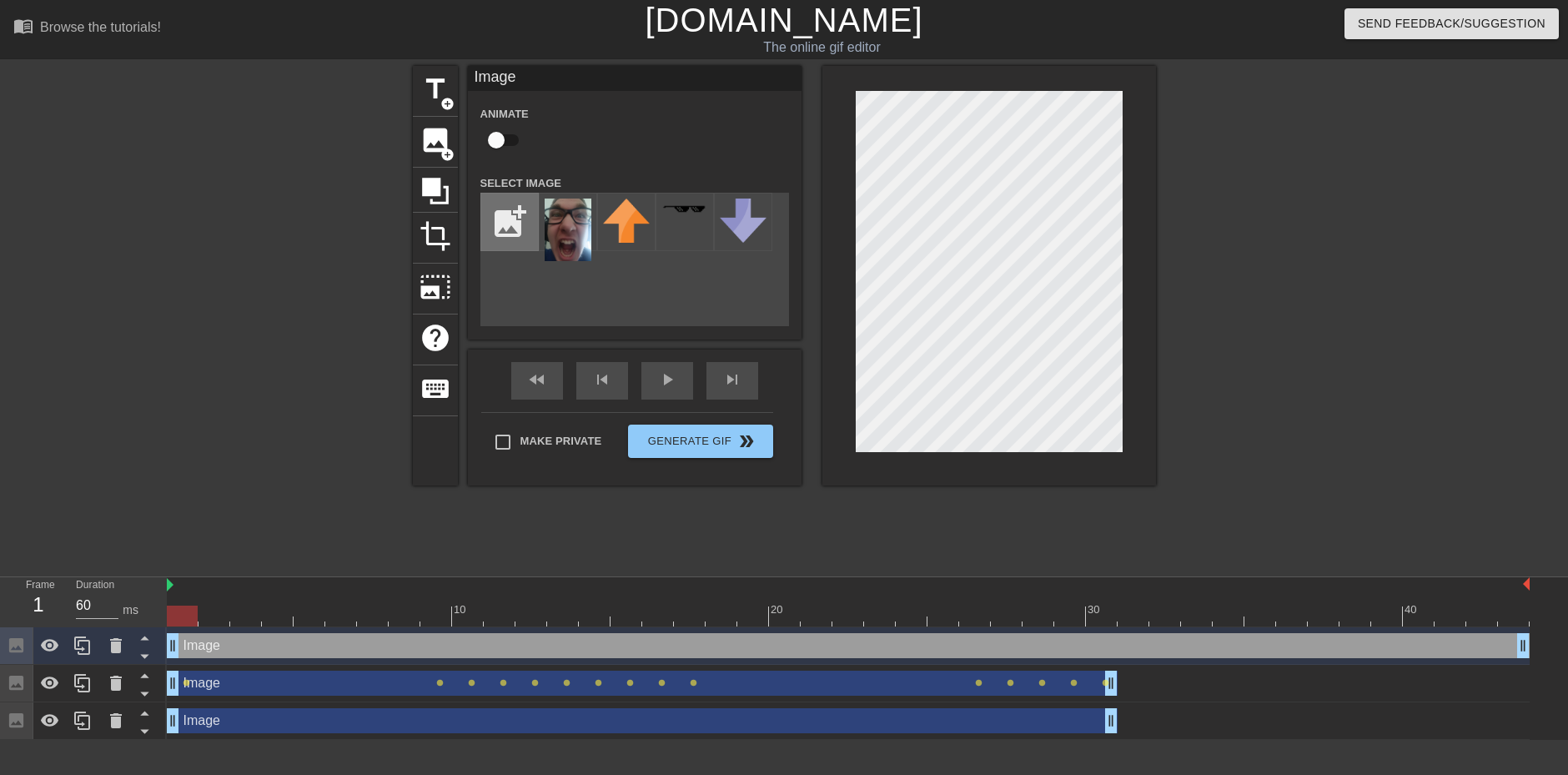
click at [504, 225] on input "file" at bounding box center [509, 221] width 56 height 56
type input "C:\fakepath\jun.jpg"
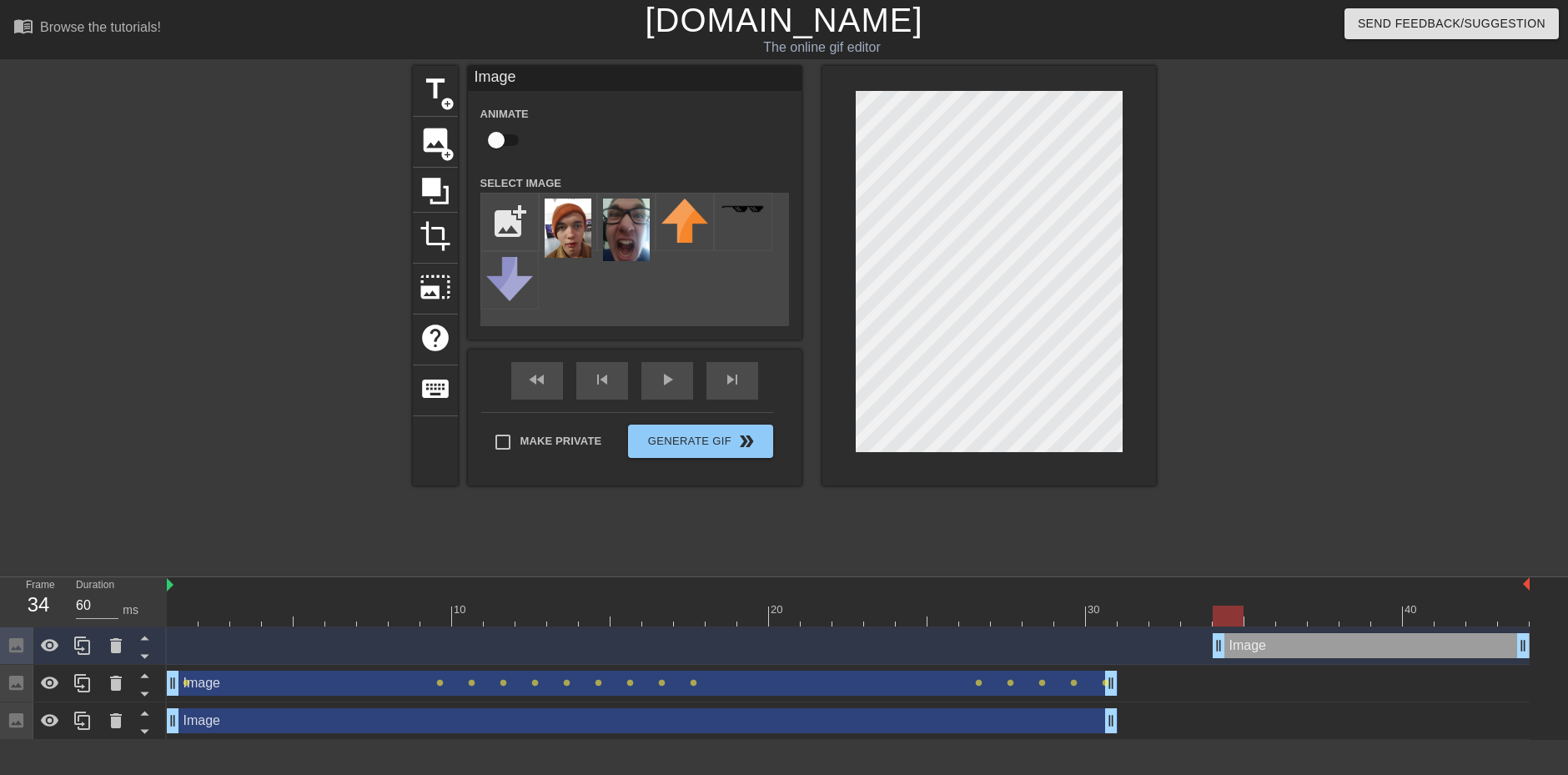
drag, startPoint x: 173, startPoint y: 647, endPoint x: 1235, endPoint y: 654, distance: 1062.0
drag, startPoint x: 576, startPoint y: 223, endPoint x: 603, endPoint y: 220, distance: 27.2
click at [574, 222] on img at bounding box center [567, 227] width 47 height 59
click at [1146, 420] on div at bounding box center [990, 275] width 333 height 420
click at [1160, 243] on div "title add_circle image add_circle crop photo_size_select_large help keyboard Im…" at bounding box center [784, 316] width 1568 height 501
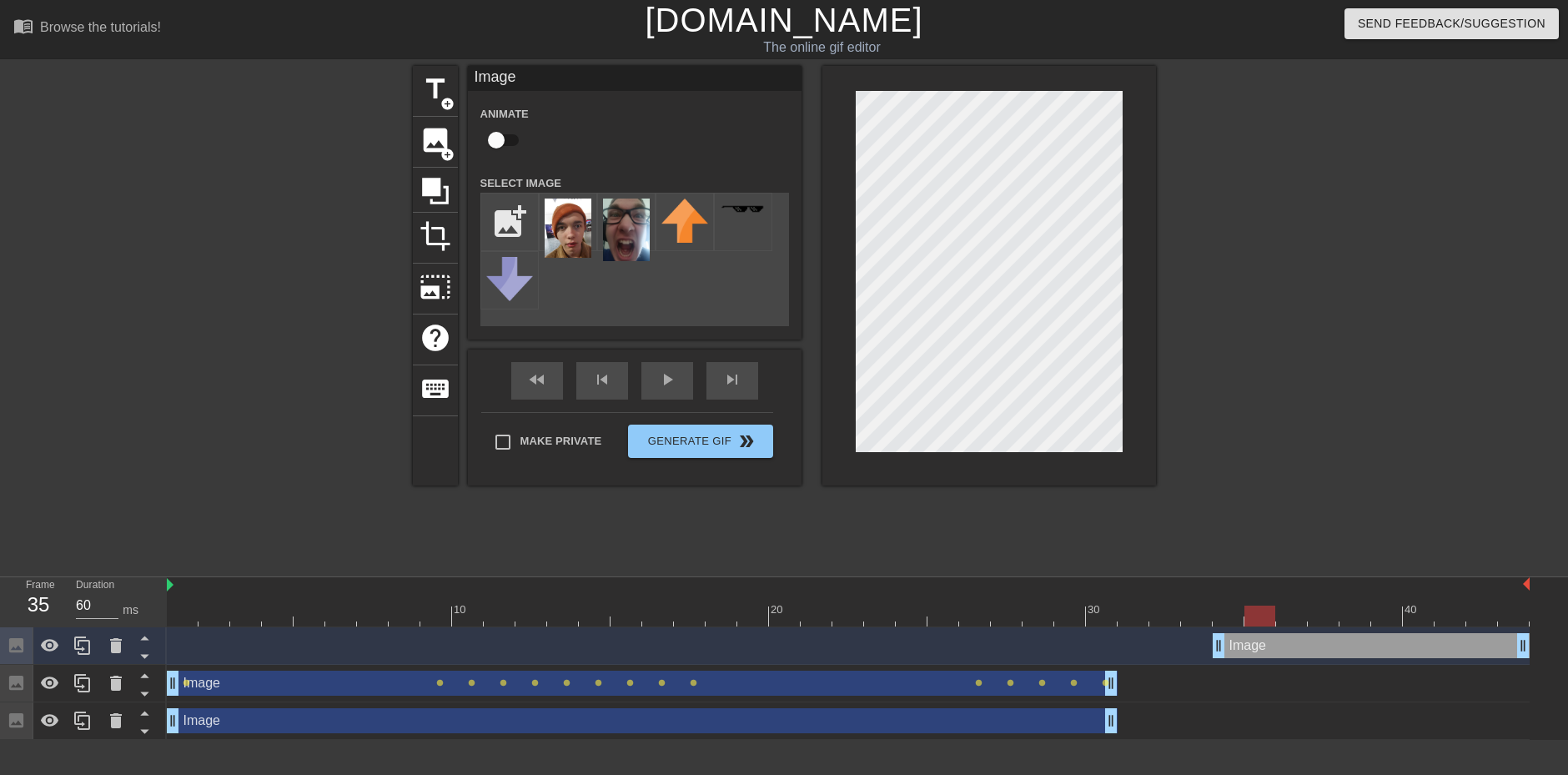
click at [1254, 617] on div at bounding box center [848, 616] width 1363 height 21
click at [1293, 614] on div at bounding box center [848, 616] width 1363 height 21
click at [1515, 623] on div at bounding box center [848, 616] width 1363 height 21
click at [182, 610] on div at bounding box center [848, 616] width 1363 height 21
click at [667, 391] on div "play_arrow" at bounding box center [667, 381] width 52 height 38
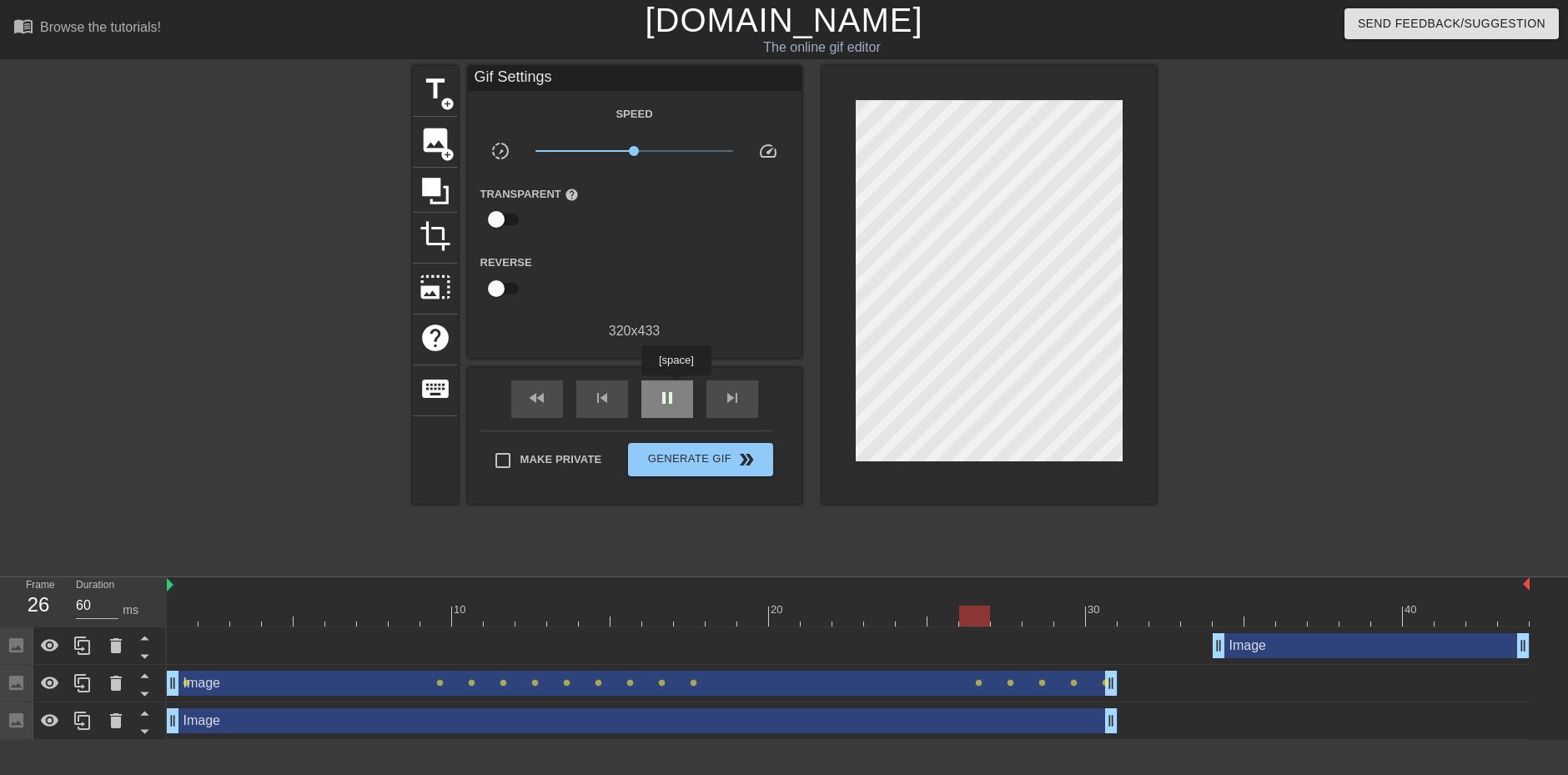
click at [676, 388] on span "pause" at bounding box center [667, 397] width 20 height 20
click at [1145, 625] on div at bounding box center [848, 616] width 1363 height 21
click at [1166, 618] on div at bounding box center [848, 616] width 1363 height 21
click at [1201, 614] on div at bounding box center [848, 616] width 1363 height 21
click at [1219, 619] on div at bounding box center [848, 616] width 1363 height 21
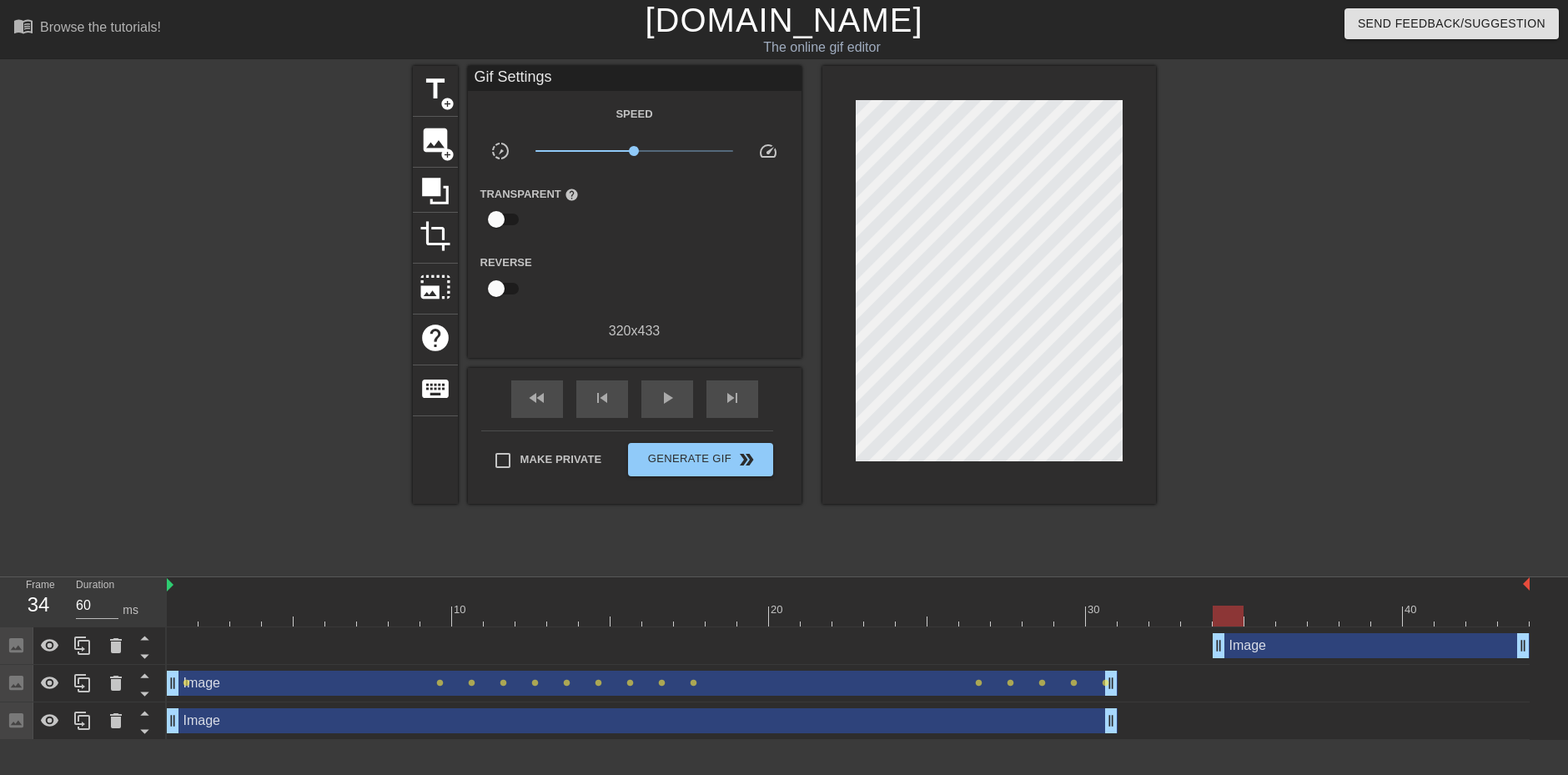
click at [1255, 611] on div at bounding box center [848, 616] width 1363 height 21
click at [1223, 605] on div at bounding box center [1228, 604] width 32 height 21
click at [440, 138] on span "image" at bounding box center [435, 139] width 32 height 32
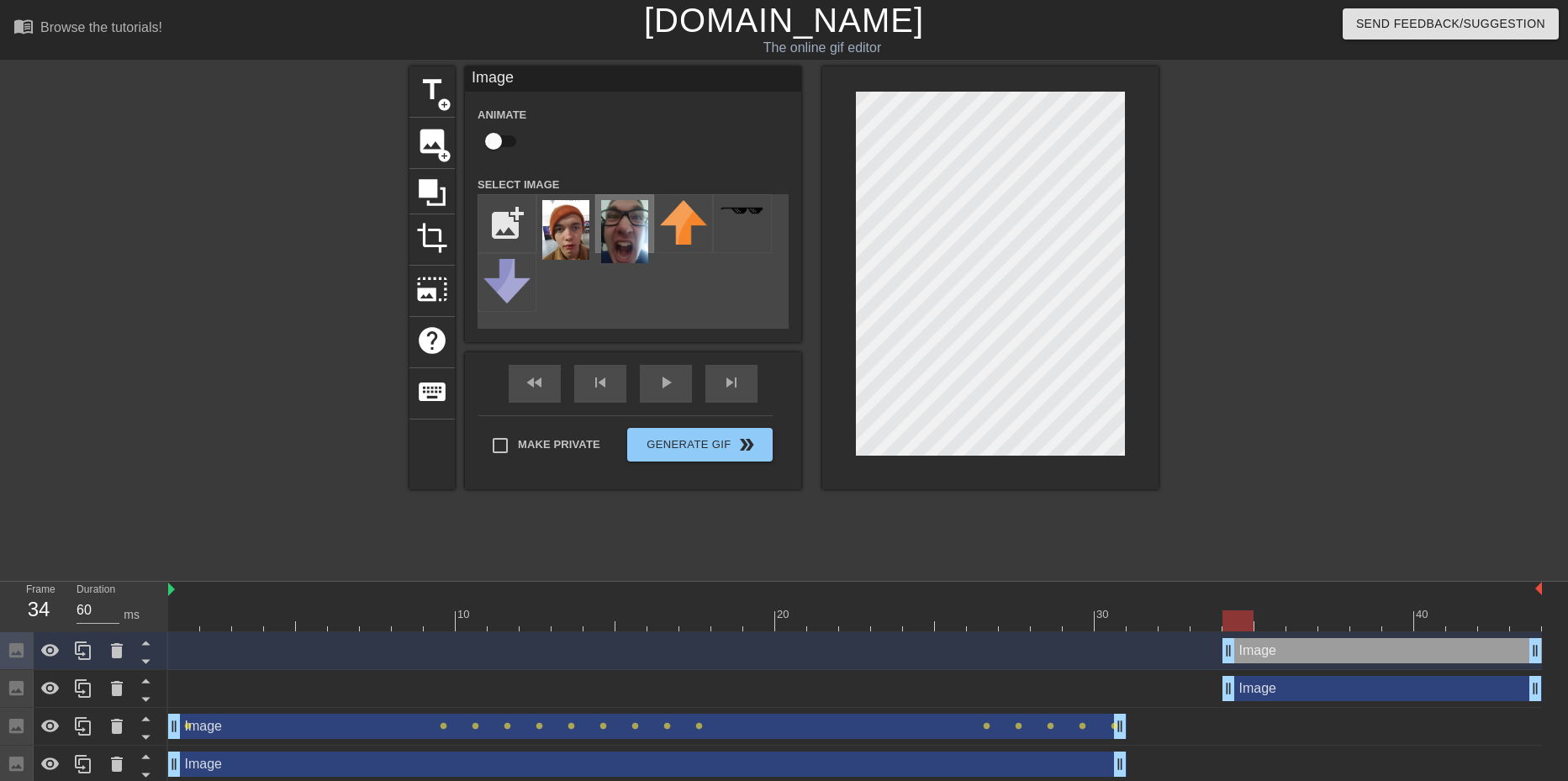
click at [603, 221] on img at bounding box center [624, 231] width 47 height 63
click at [840, 179] on div at bounding box center [990, 277] width 336 height 423
click at [1282, 603] on div at bounding box center [1269, 609] width 32 height 21
click at [1309, 607] on div at bounding box center [1302, 609] width 32 height 21
click at [1329, 607] on div at bounding box center [1334, 609] width 32 height 21
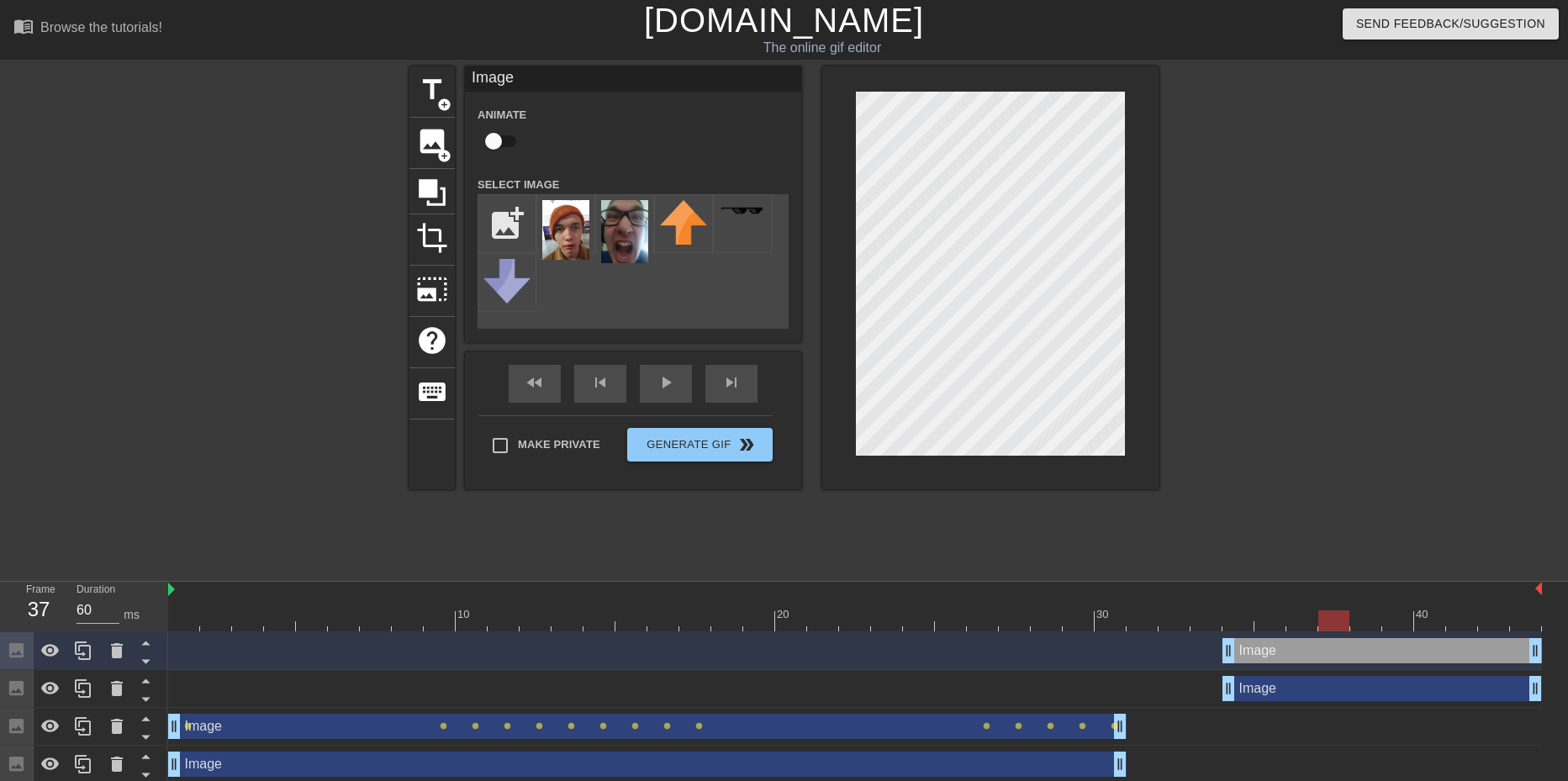
click at [1331, 608] on div at bounding box center [1334, 609] width 32 height 21
click at [1305, 612] on div at bounding box center [854, 621] width 1373 height 21
click at [1257, 617] on div at bounding box center [854, 621] width 1373 height 21
click at [1243, 616] on div at bounding box center [854, 621] width 1373 height 21
click at [1268, 613] on div at bounding box center [854, 621] width 1373 height 21
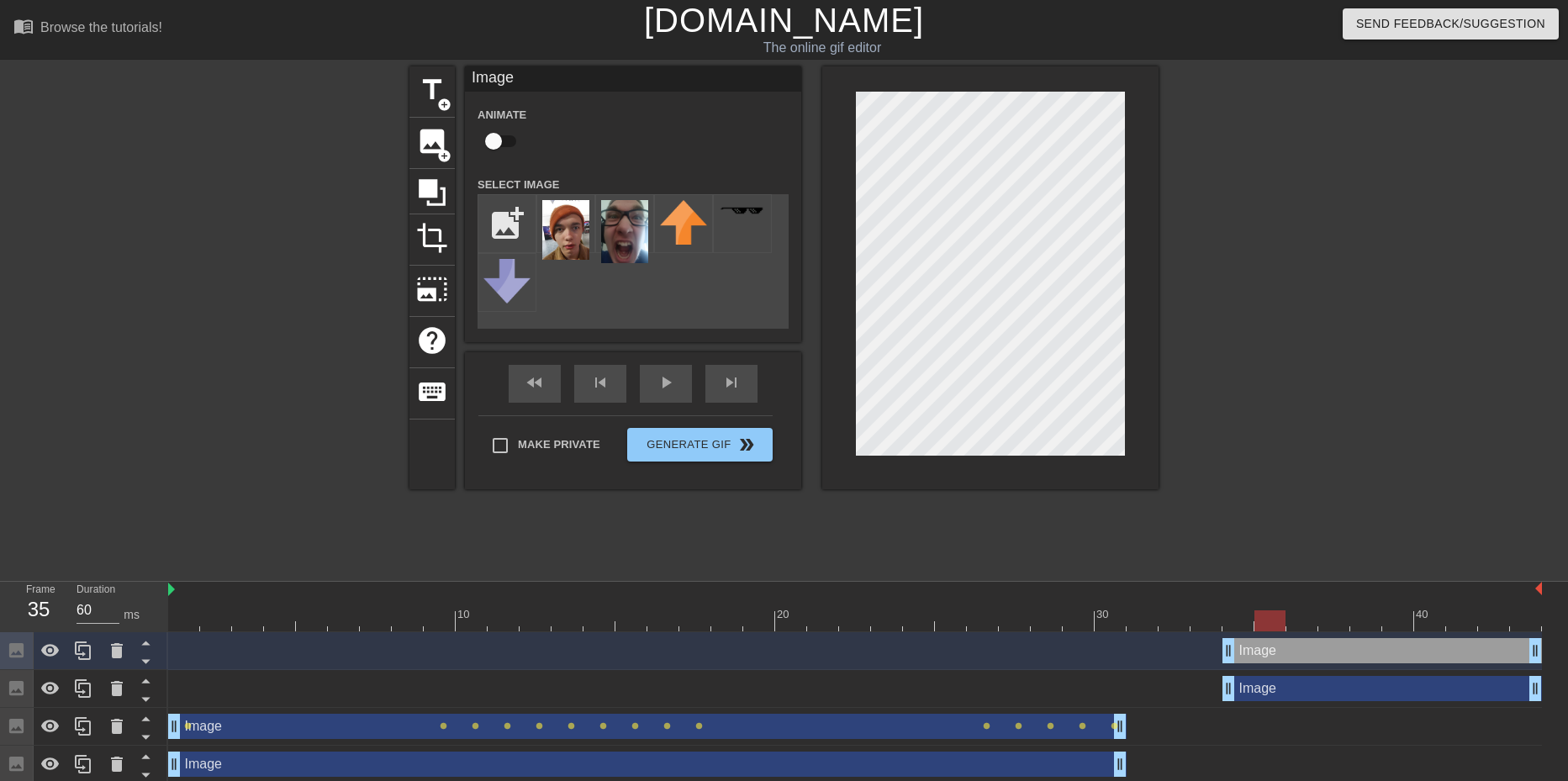
click at [1292, 618] on div at bounding box center [854, 621] width 1373 height 21
click at [1331, 624] on div at bounding box center [854, 621] width 1373 height 21
click at [1366, 620] on div at bounding box center [854, 621] width 1373 height 21
click at [1235, 616] on div at bounding box center [854, 621] width 1373 height 21
click at [1262, 621] on div at bounding box center [854, 621] width 1373 height 21
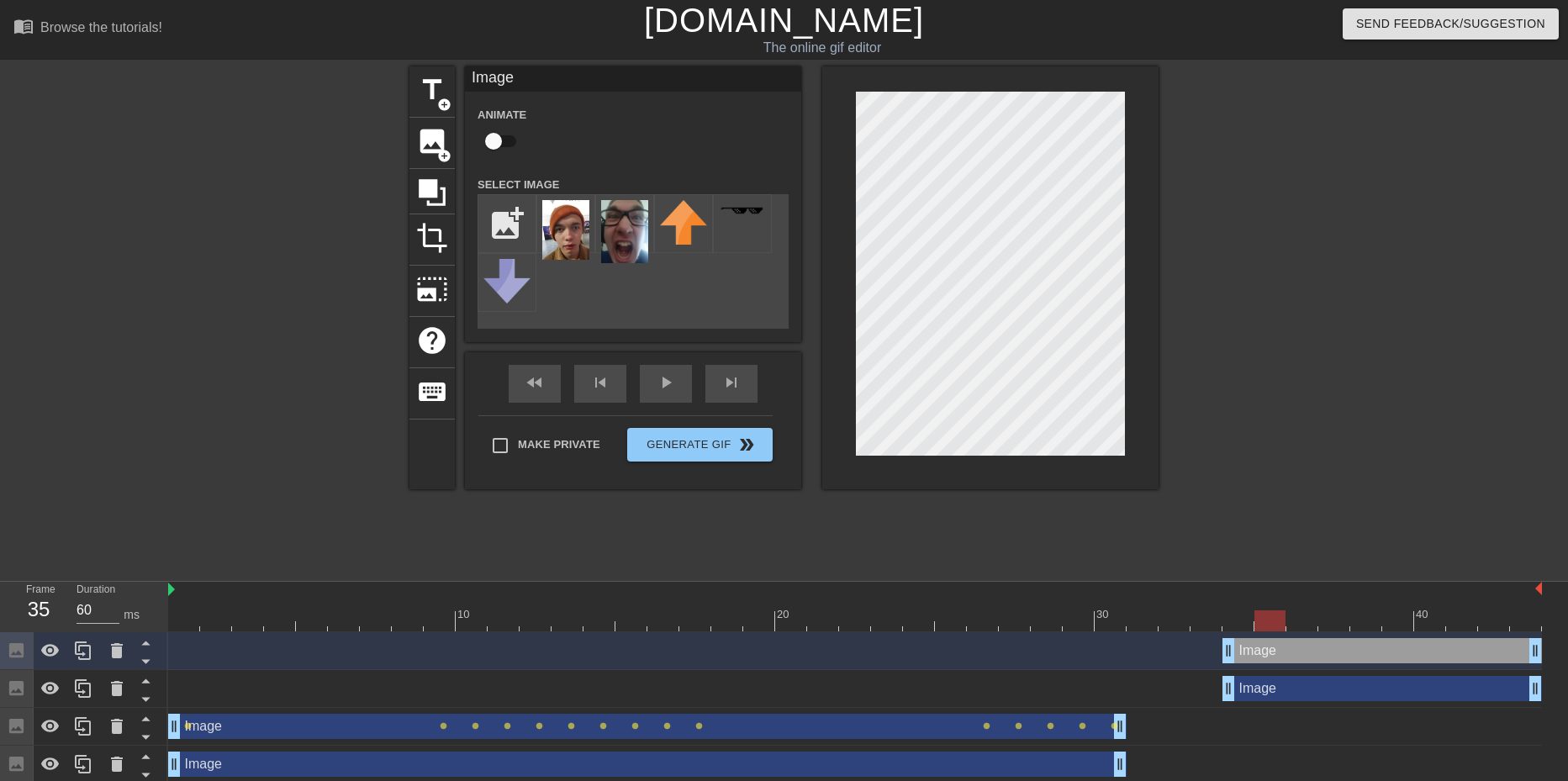
click at [497, 136] on input "checkbox" at bounding box center [493, 140] width 96 height 32
checkbox input "true"
click at [1289, 617] on div at bounding box center [854, 621] width 1373 height 21
click at [1329, 628] on div at bounding box center [854, 621] width 1373 height 21
click at [1355, 626] on div at bounding box center [854, 621] width 1373 height 21
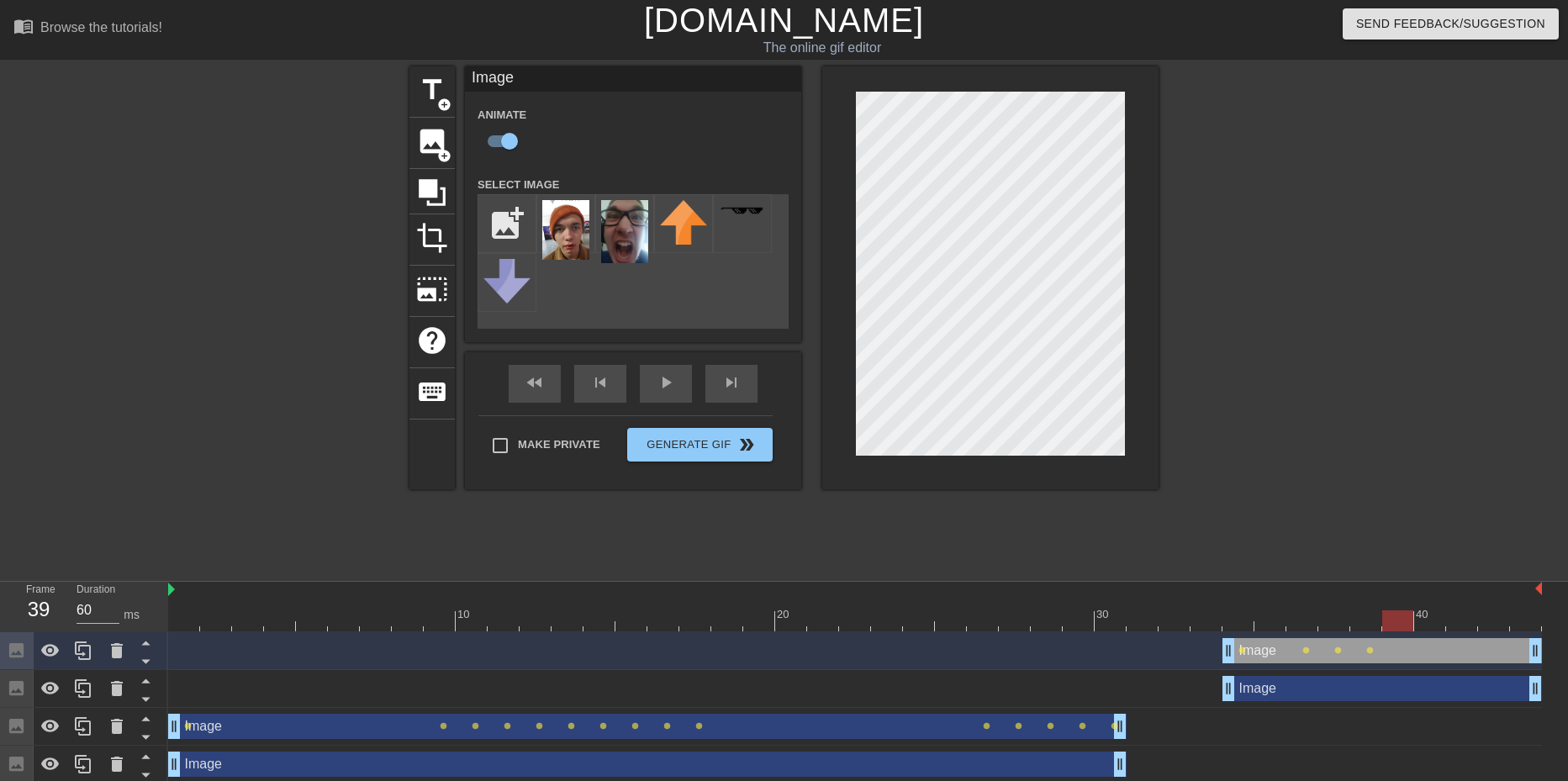
click at [1387, 625] on div at bounding box center [854, 621] width 1373 height 21
click at [1431, 617] on div at bounding box center [854, 621] width 1373 height 21
click at [1460, 613] on div at bounding box center [854, 621] width 1373 height 21
click at [1486, 618] on div at bounding box center [854, 621] width 1373 height 21
click at [1534, 626] on div at bounding box center [854, 621] width 1373 height 21
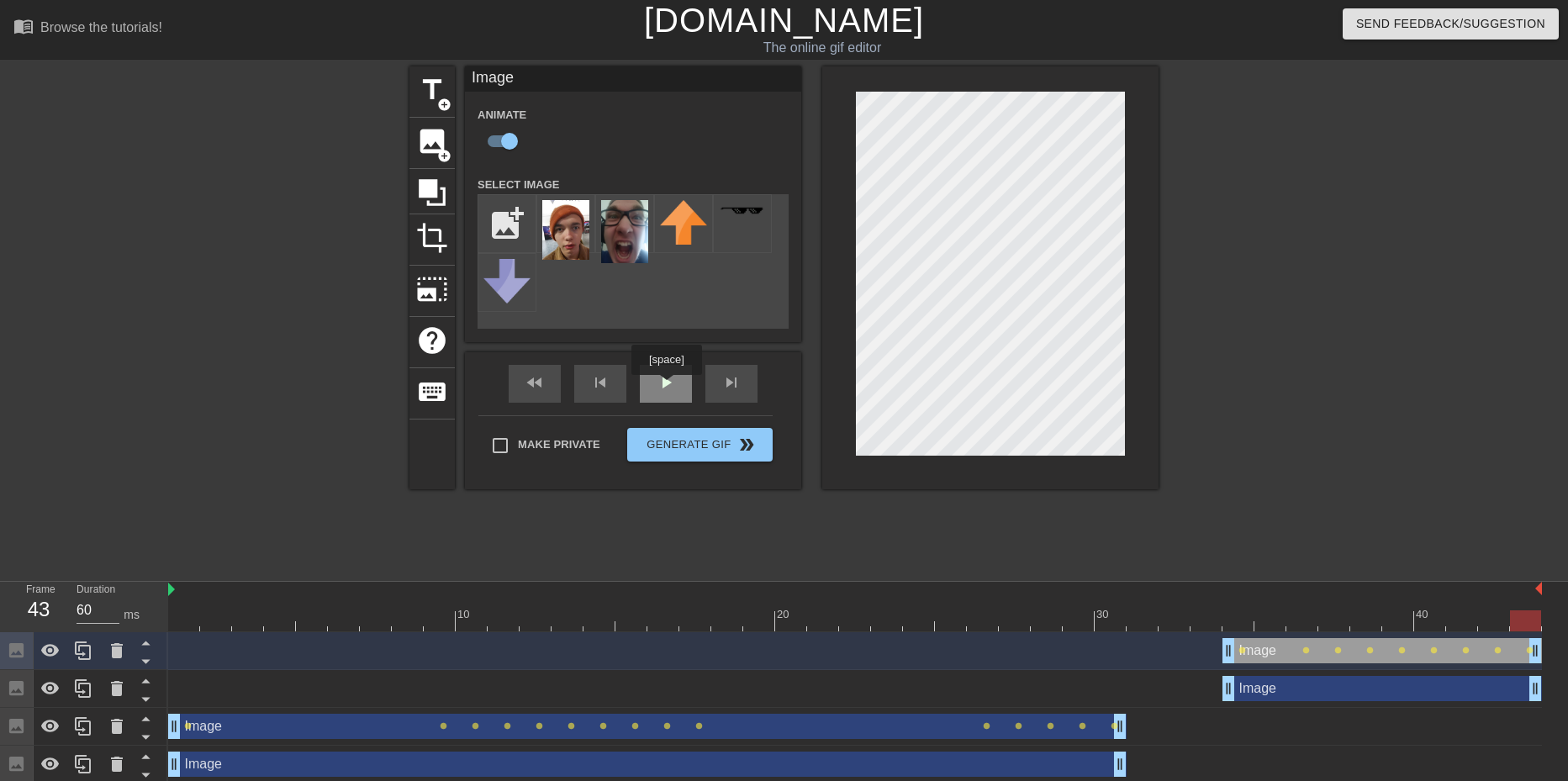
click at [653, 373] on div "fast_rewind skip_previous play_arrow skip_next" at bounding box center [633, 383] width 274 height 63
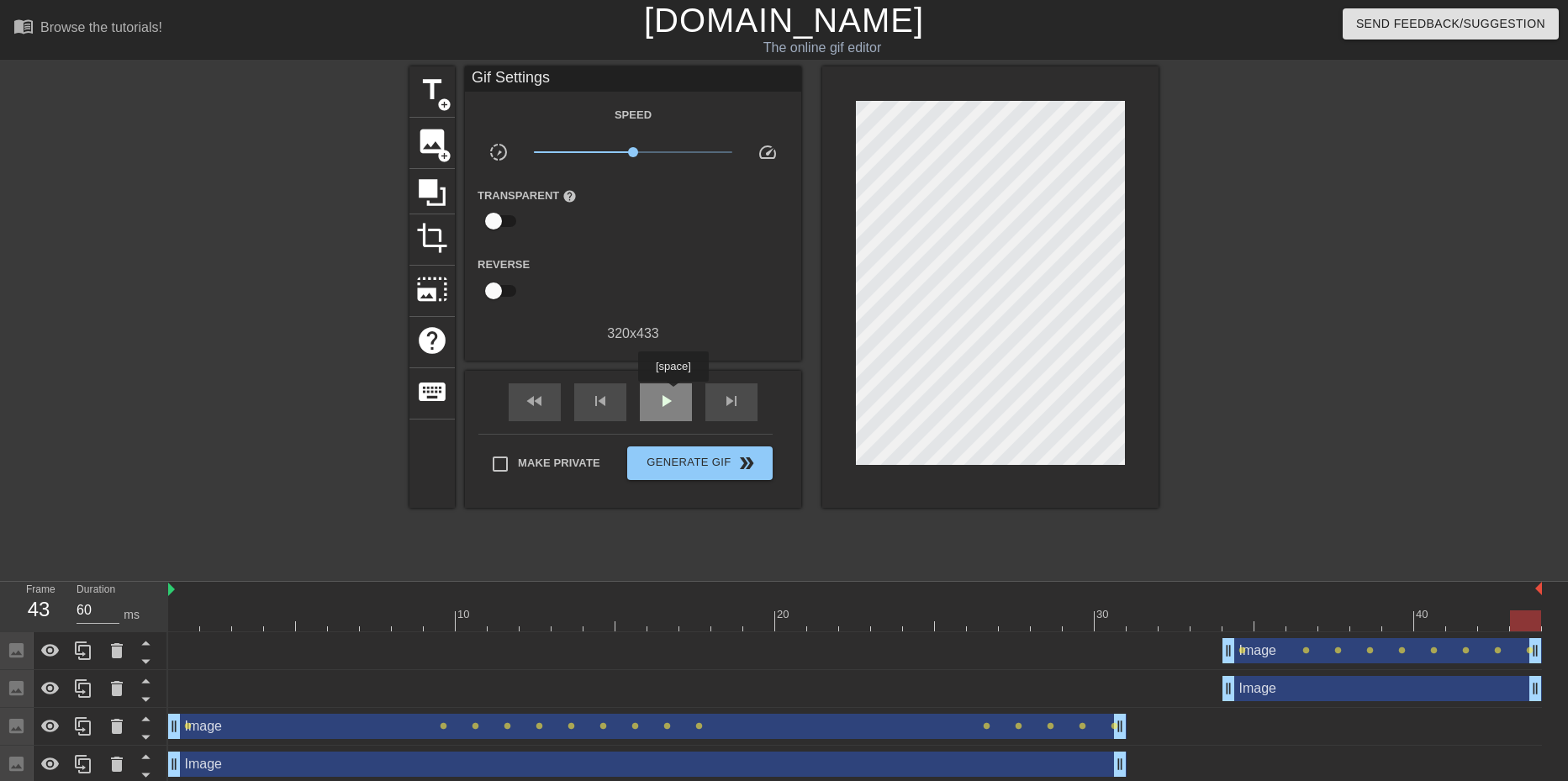
click at [672, 394] on span "play_arrow" at bounding box center [665, 400] width 20 height 20
click at [664, 412] on div "pause" at bounding box center [666, 402] width 53 height 38
click at [638, 478] on div "Make Private Generate Gif double_arrow" at bounding box center [625, 467] width 294 height 66
click at [632, 464] on button "Generate Gif double_arrow" at bounding box center [699, 462] width 146 height 34
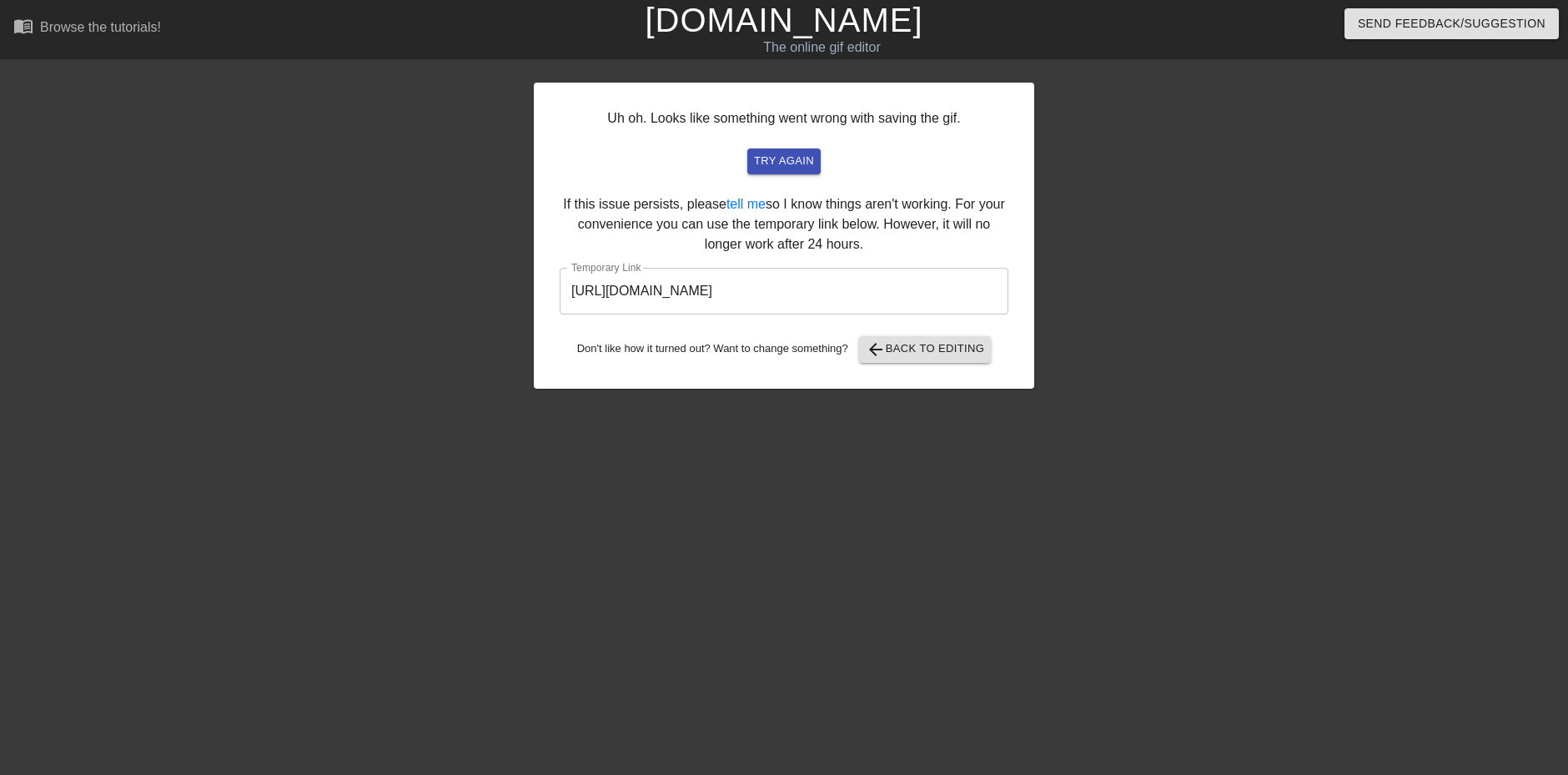
click at [793, 284] on input "[URL][DOMAIN_NAME]" at bounding box center [784, 291] width 449 height 47
drag, startPoint x: 793, startPoint y: 284, endPoint x: 796, endPoint y: 300, distance: 16.3
click at [796, 300] on input "[URL][DOMAIN_NAME]" at bounding box center [784, 291] width 449 height 47
click at [781, 166] on span "try again" at bounding box center [784, 161] width 60 height 19
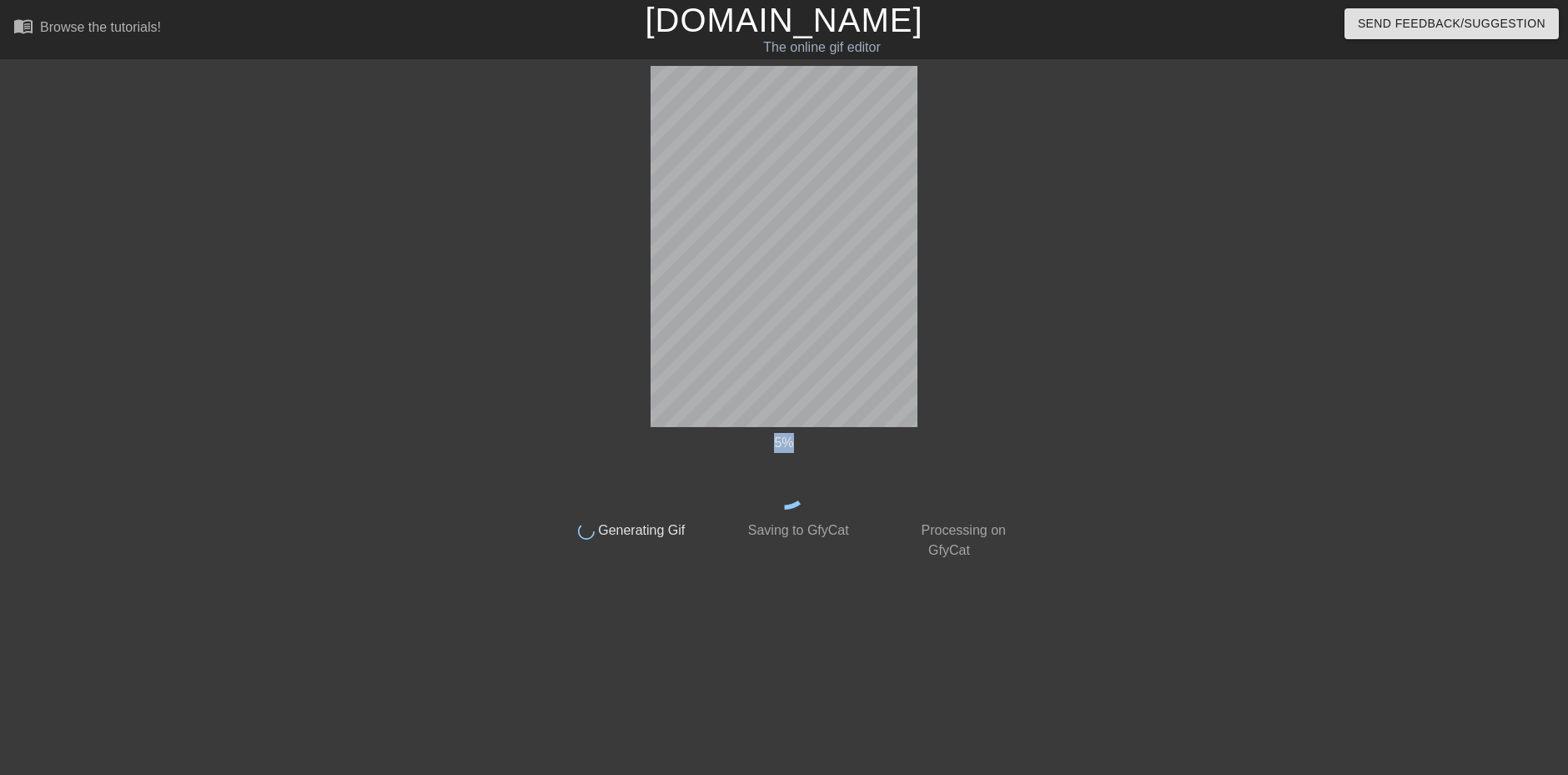
drag, startPoint x: 781, startPoint y: 166, endPoint x: 513, endPoint y: 186, distance: 268.7
click at [513, 186] on div at bounding box center [403, 316] width 250 height 501
